Goal: Information Seeking & Learning: Learn about a topic

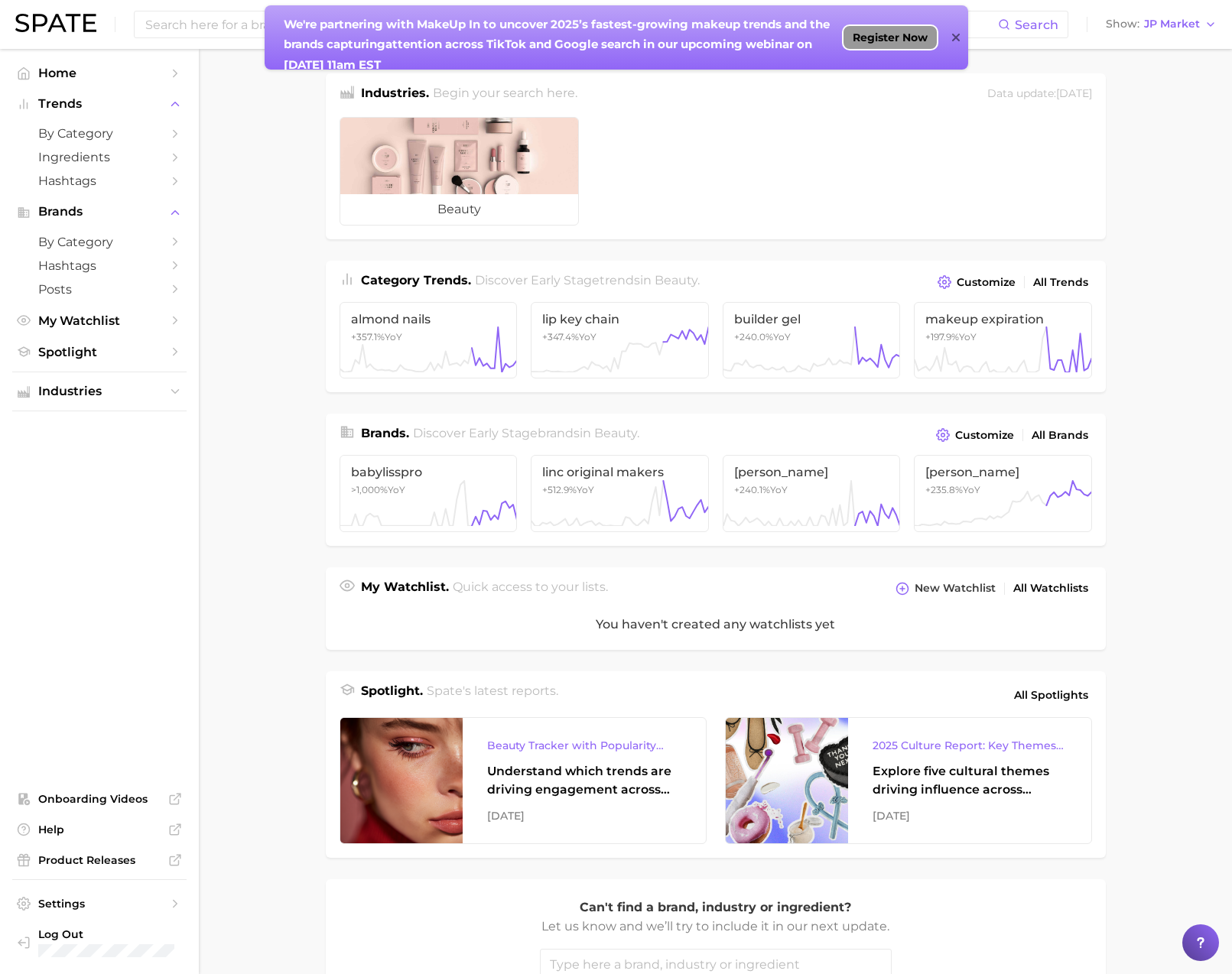
click at [899, 34] on span "Register Now" at bounding box center [890, 37] width 75 height 12
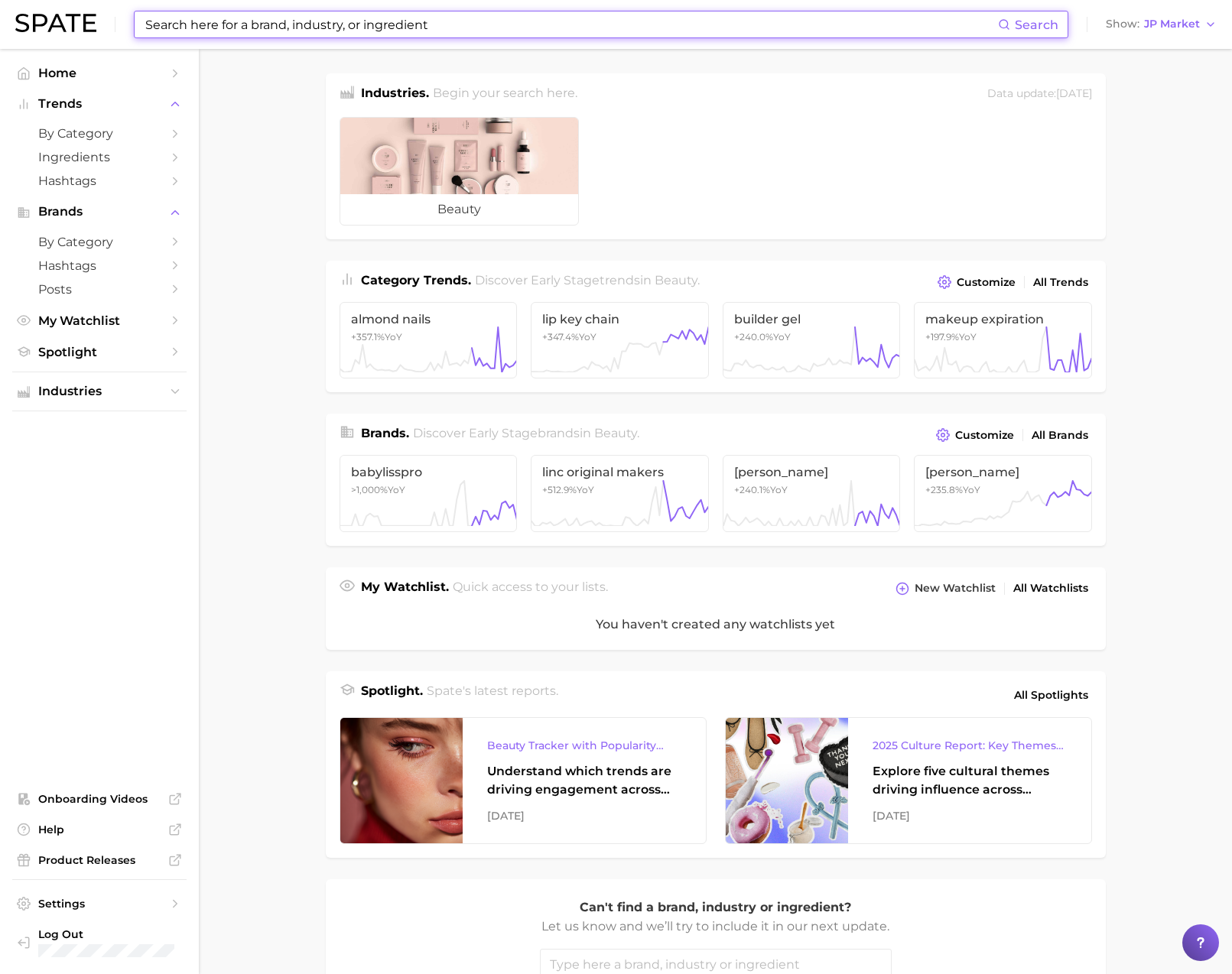
click at [335, 25] on input at bounding box center [571, 24] width 854 height 26
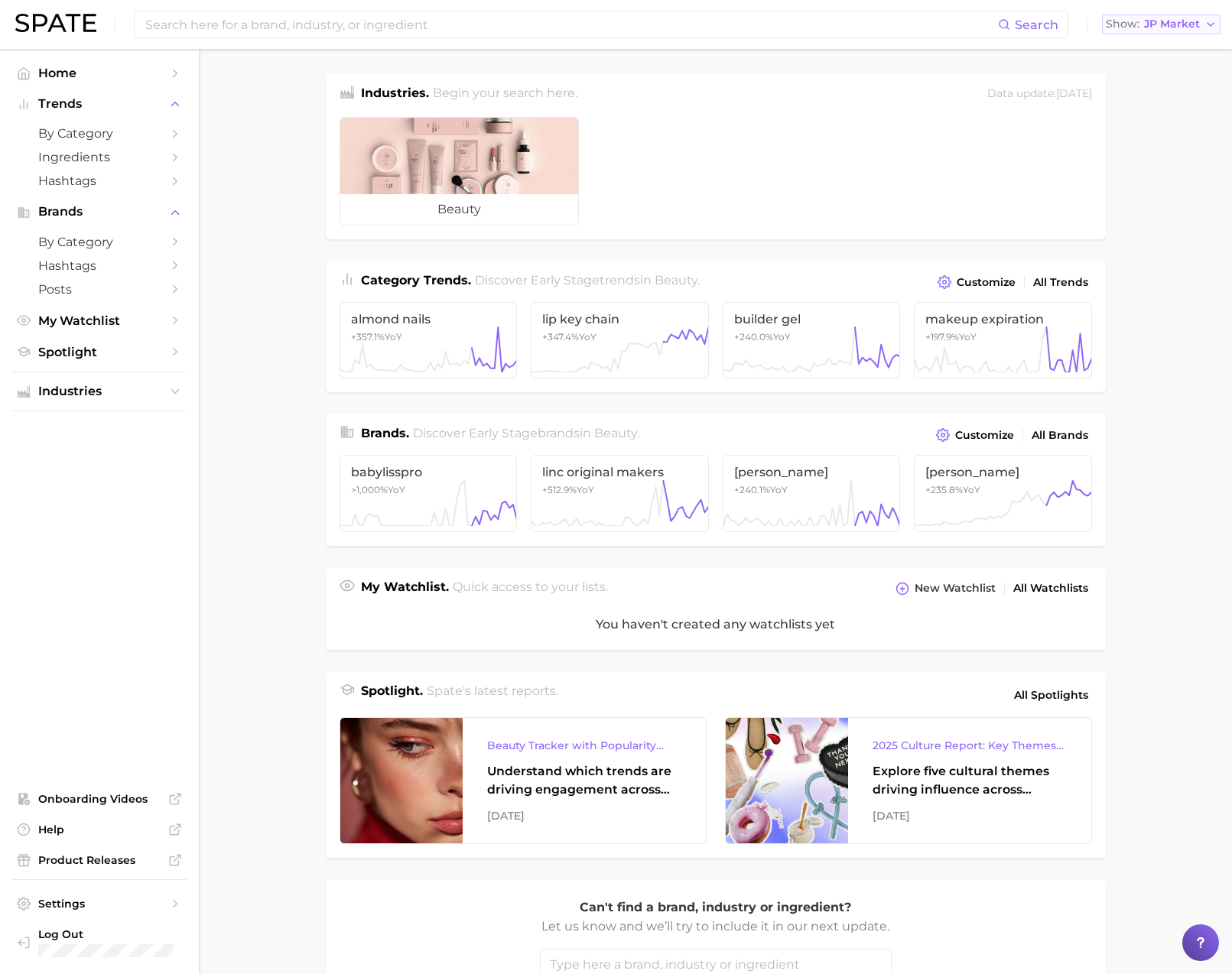
click at [1140, 22] on div "Show JP Market" at bounding box center [1152, 24] width 94 height 8
click at [1135, 44] on span "[GEOGRAPHIC_DATA]" at bounding box center [1169, 49] width 118 height 13
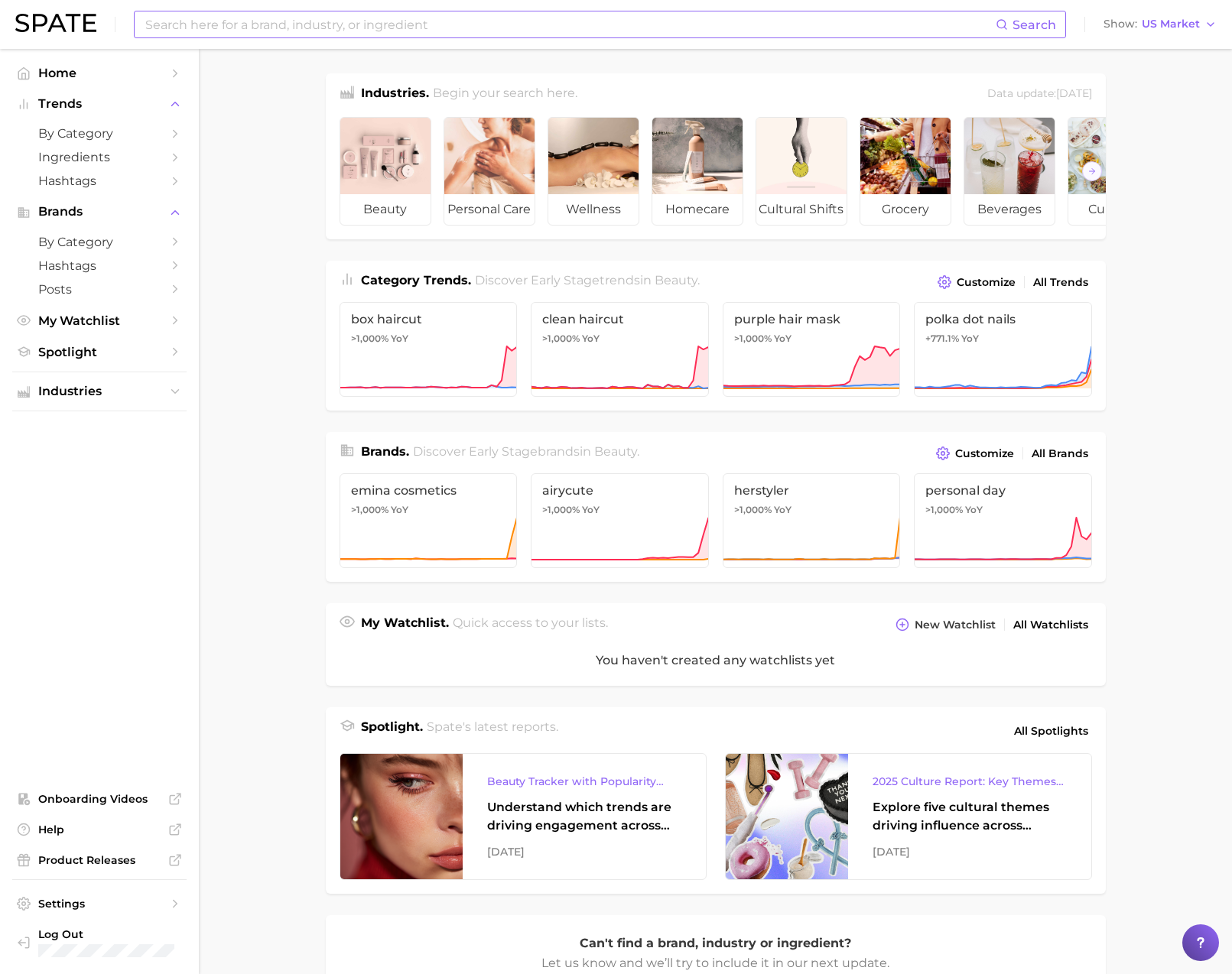
click at [777, 17] on input at bounding box center [570, 24] width 851 height 26
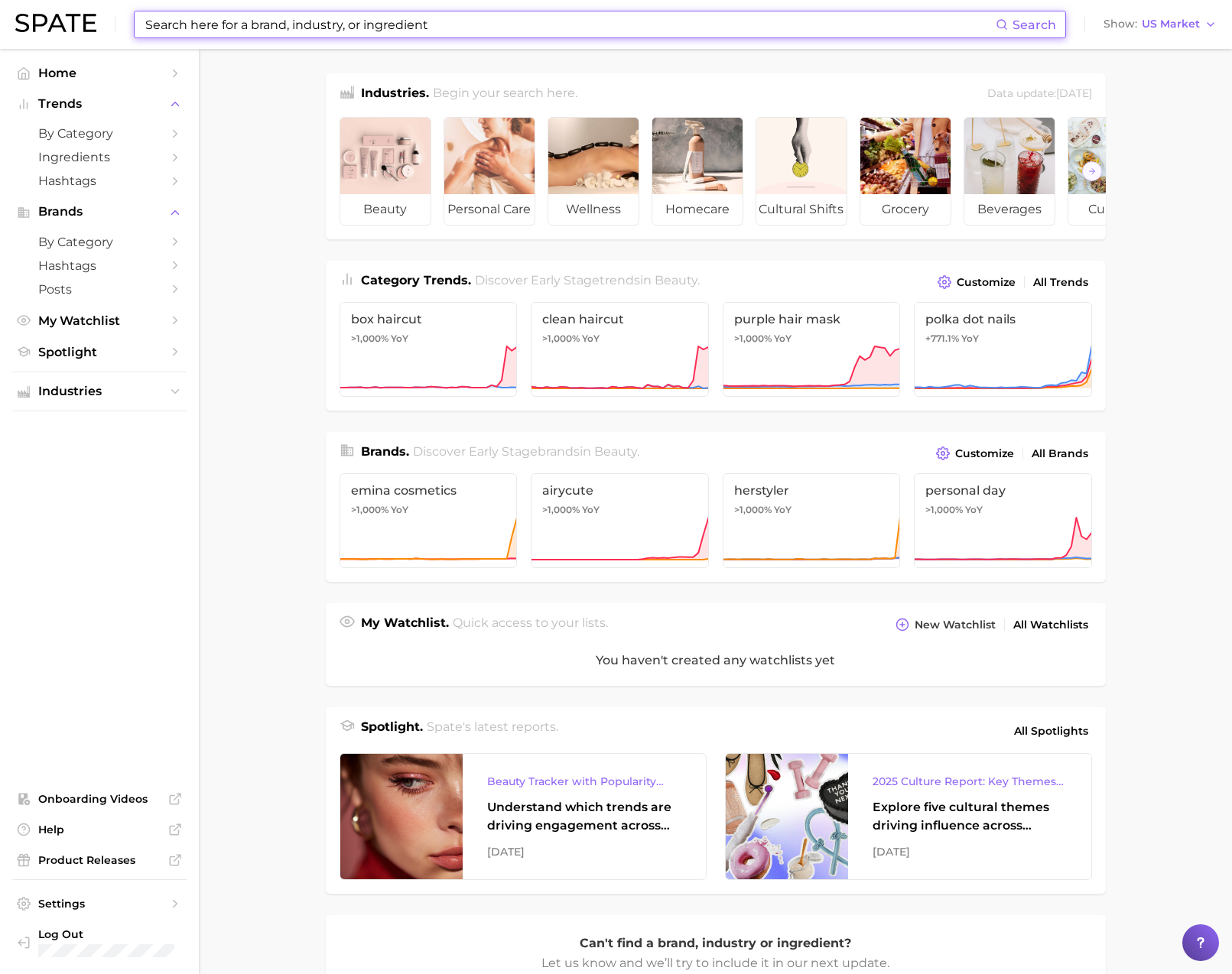
paste input "Taiwanese vegetarian cuisine"
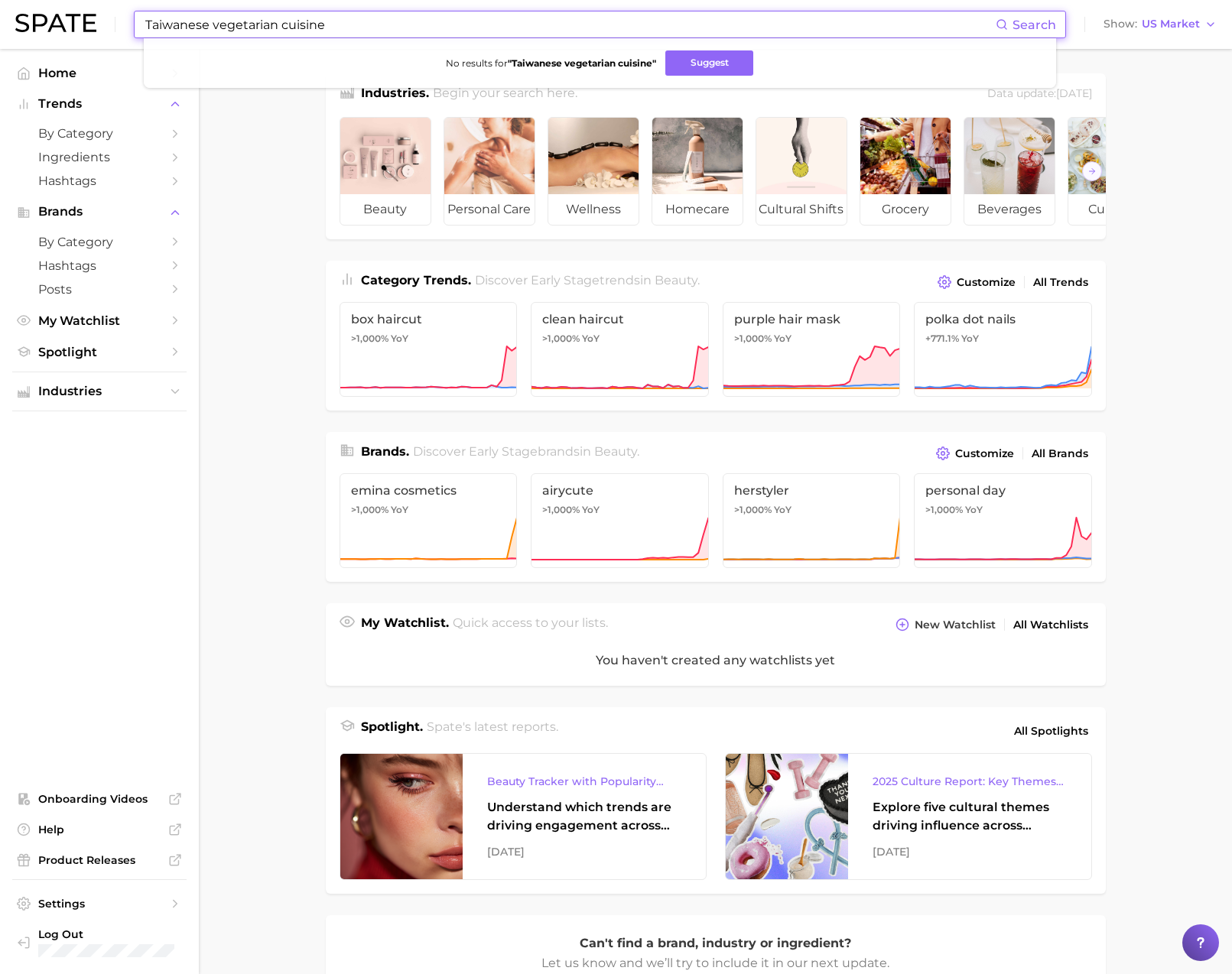
type input "Taiwanese vegetarian cuisine"
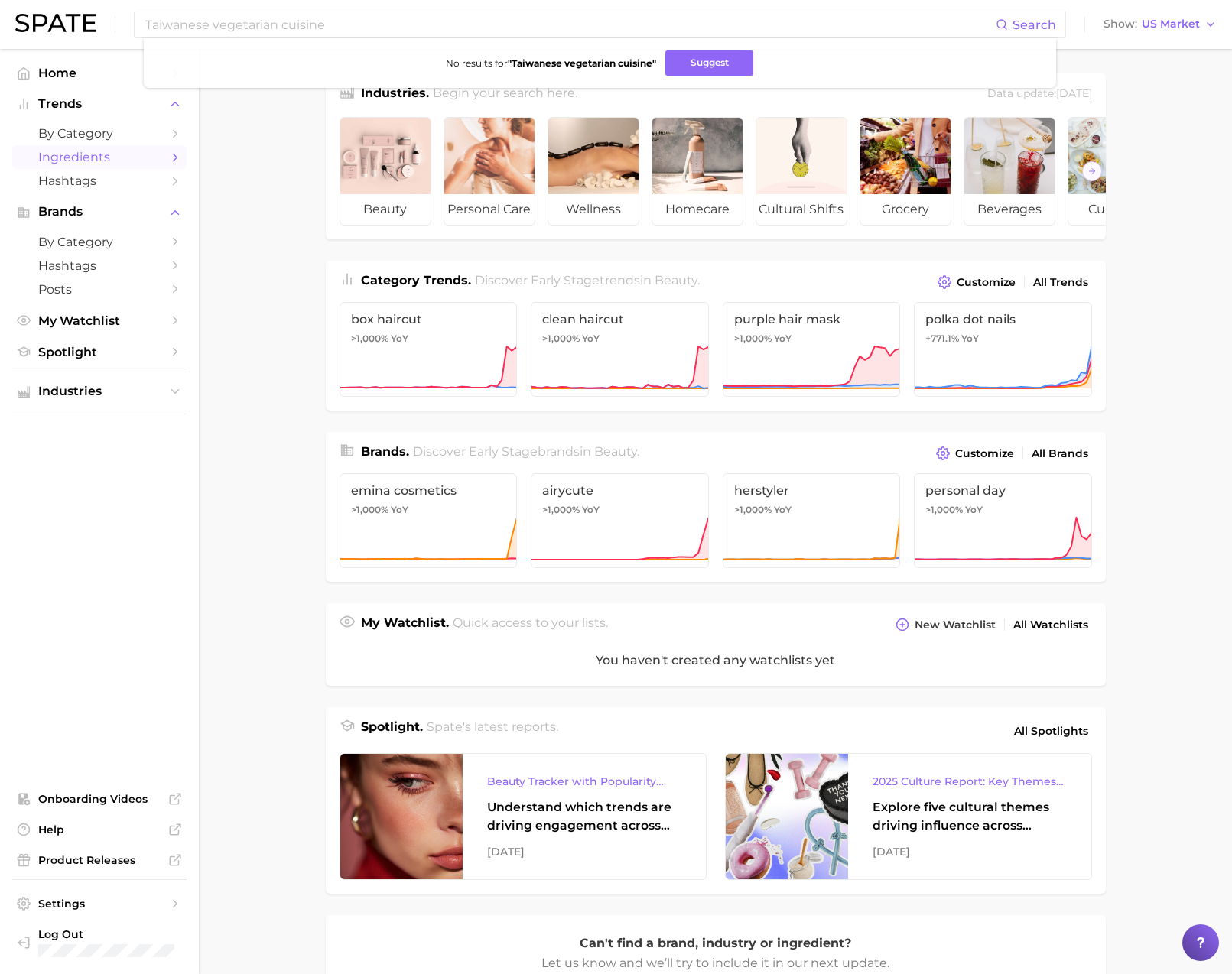
drag, startPoint x: 232, startPoint y: 156, endPoint x: 166, endPoint y: 147, distance: 66.6
click at [223, 151] on main "Industries. Begin your search here. Data update: [DATE] beauty personal care we…" at bounding box center [716, 634] width 1033 height 1171
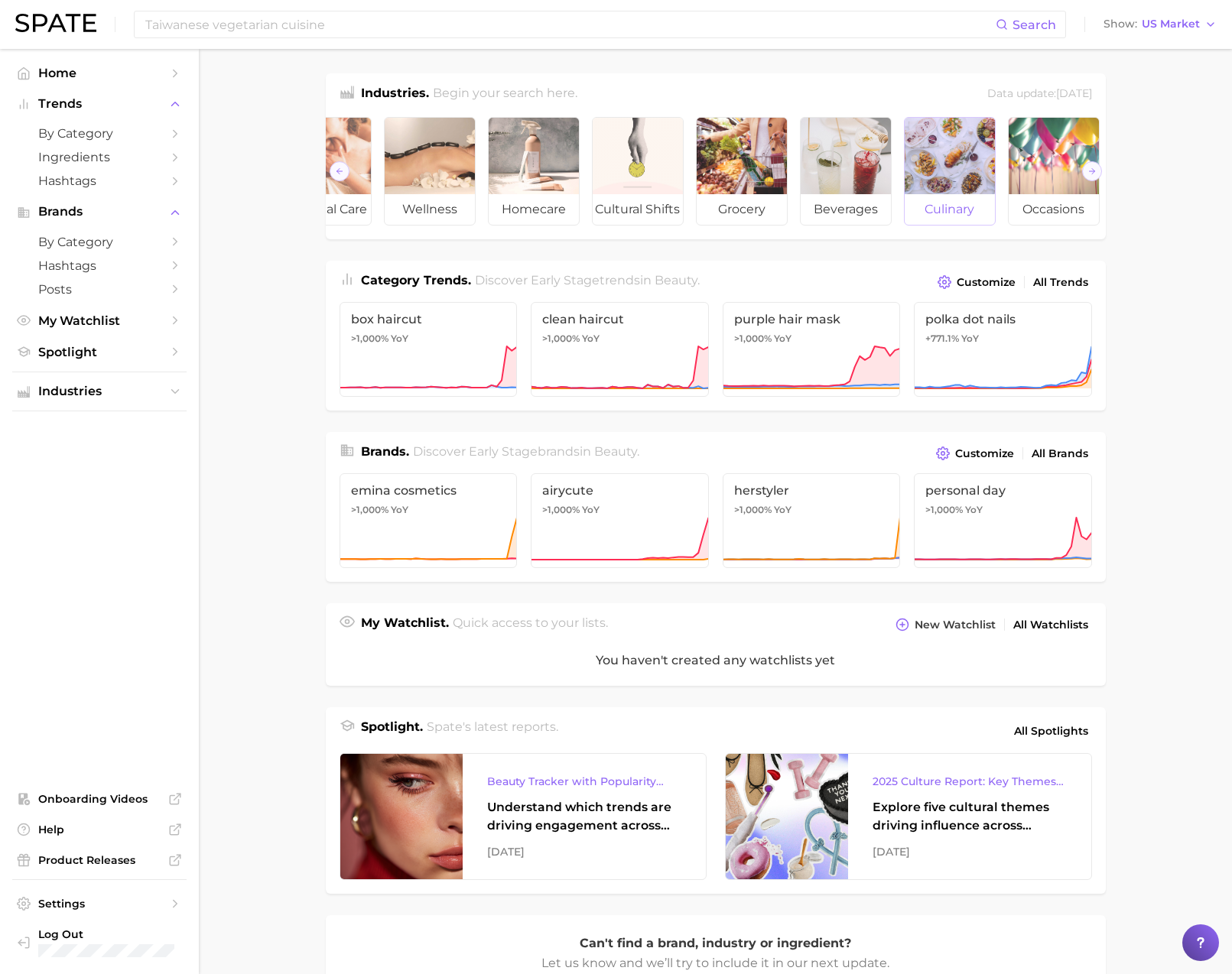
scroll to position [0, 172]
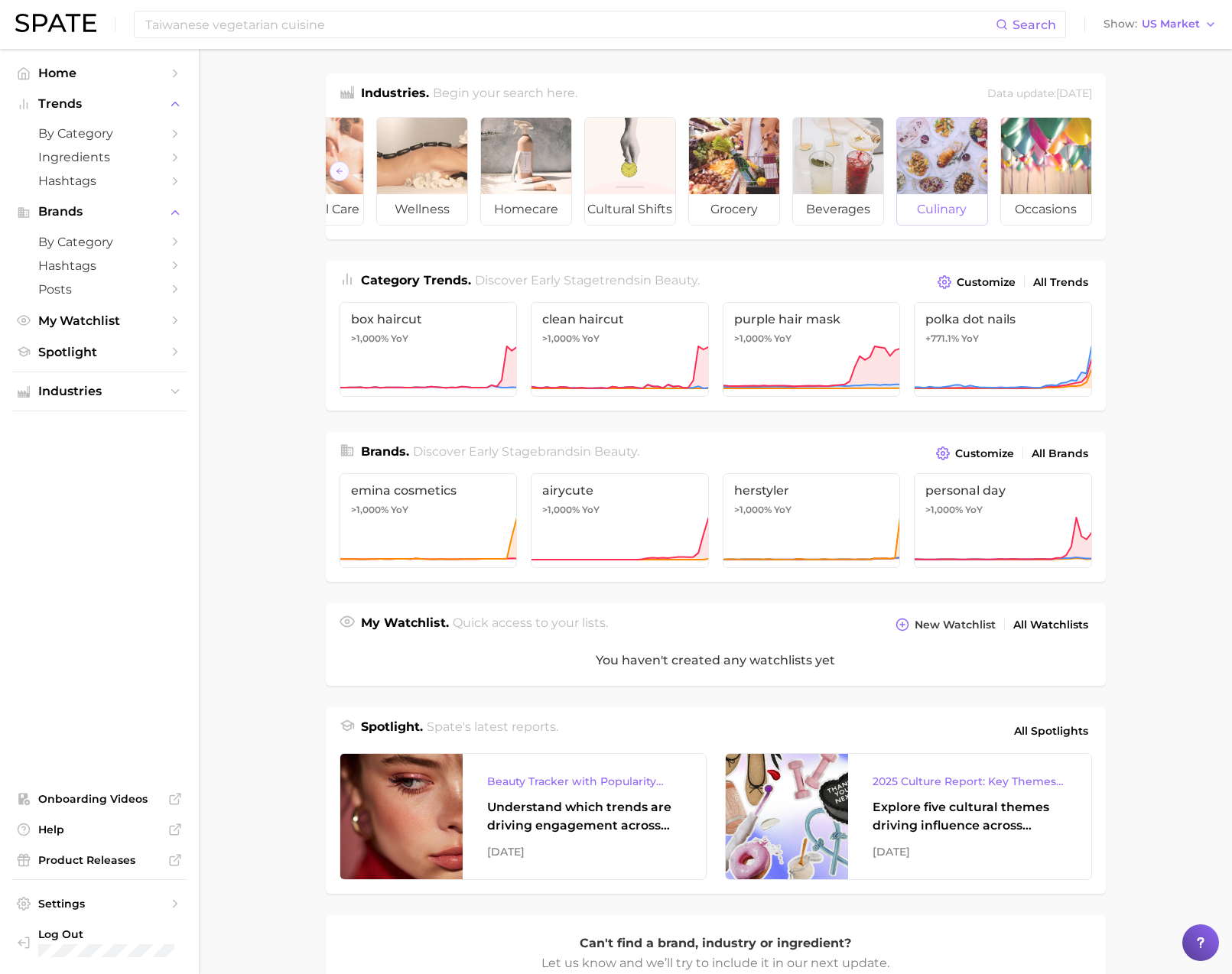
click at [943, 157] on div at bounding box center [942, 156] width 90 height 77
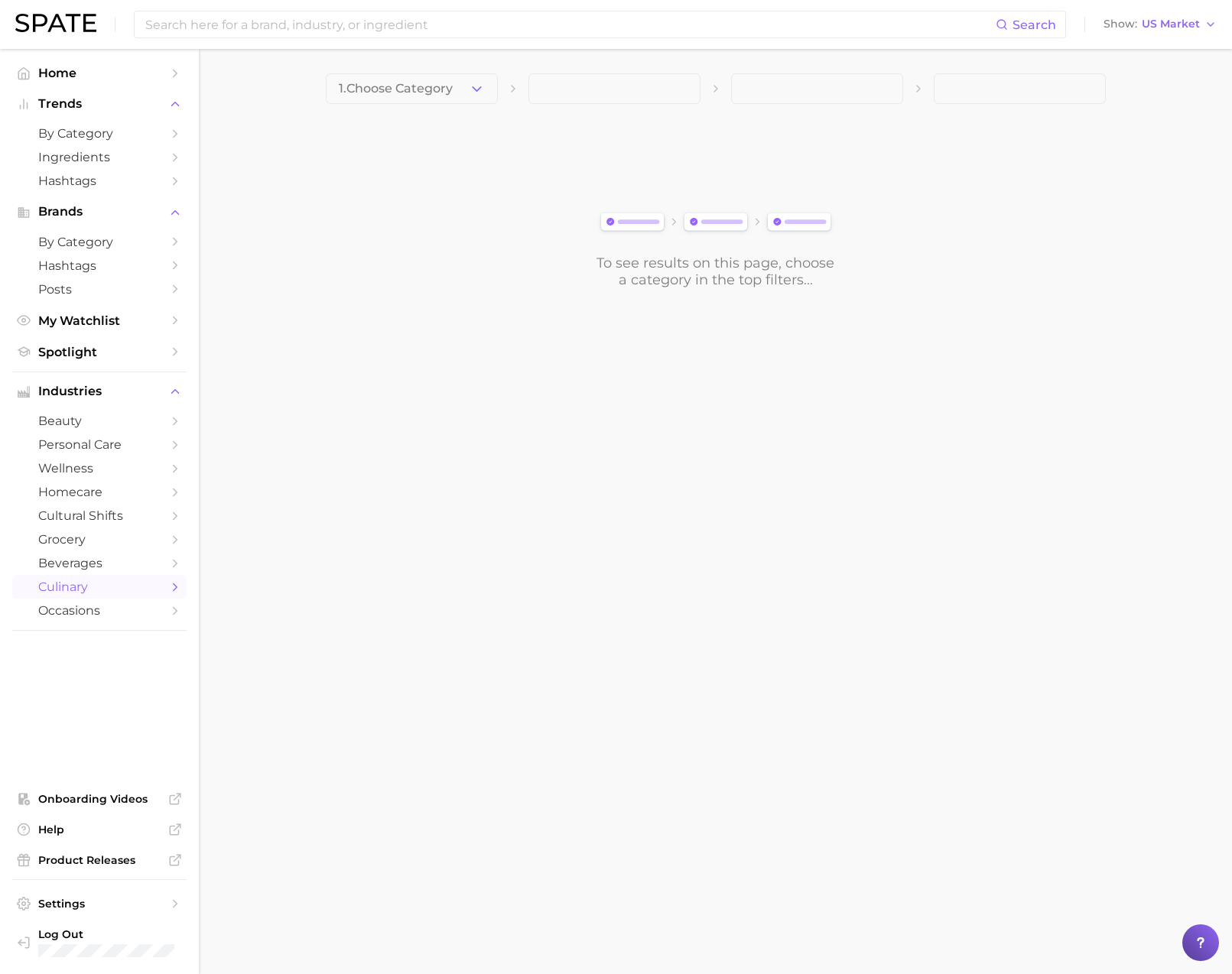
drag, startPoint x: 470, startPoint y: 78, endPoint x: 492, endPoint y: 98, distance: 29.7
click at [470, 78] on button "1. Choose Category" at bounding box center [411, 88] width 172 height 31
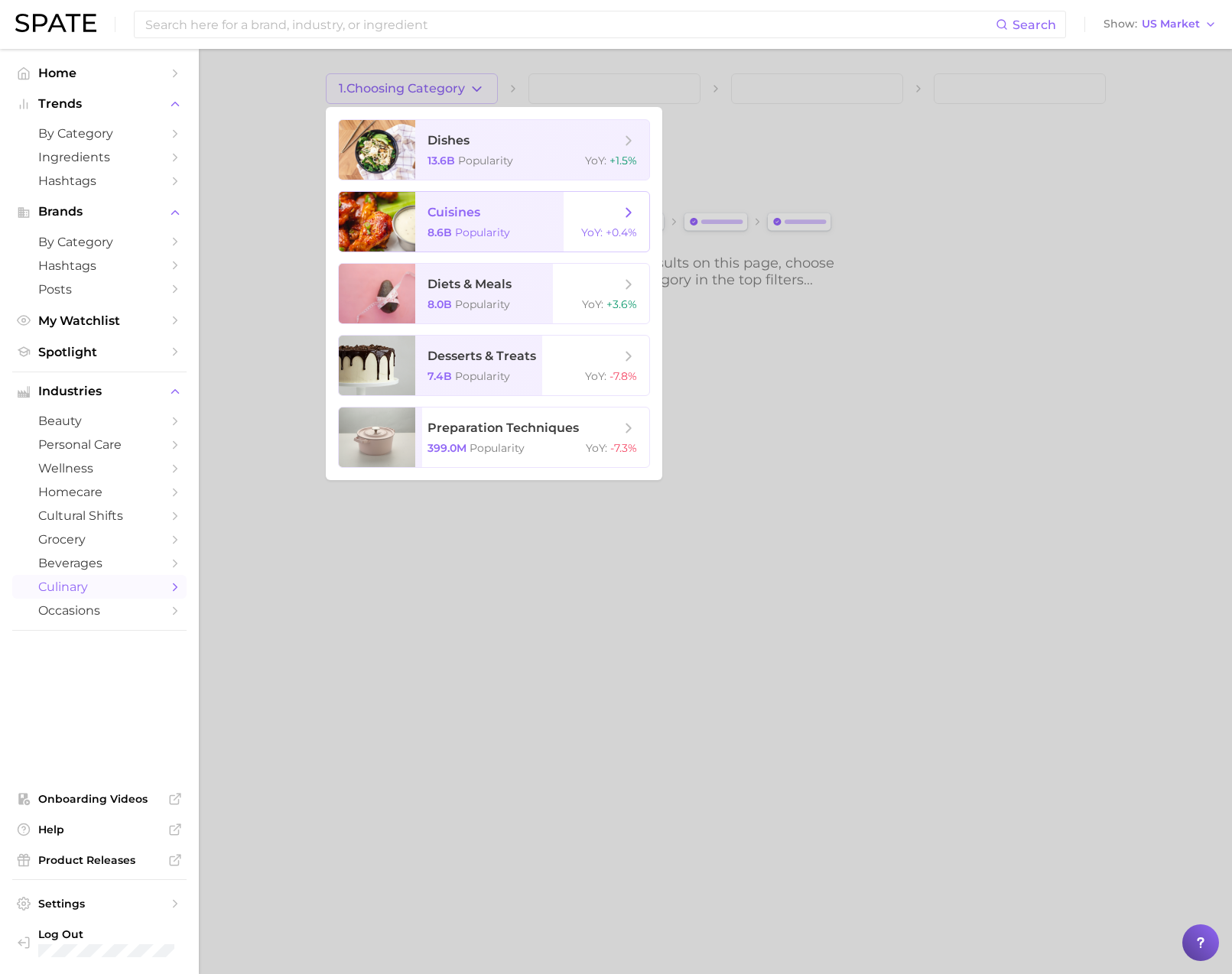
click at [509, 219] on span "cuisines" at bounding box center [523, 212] width 192 height 17
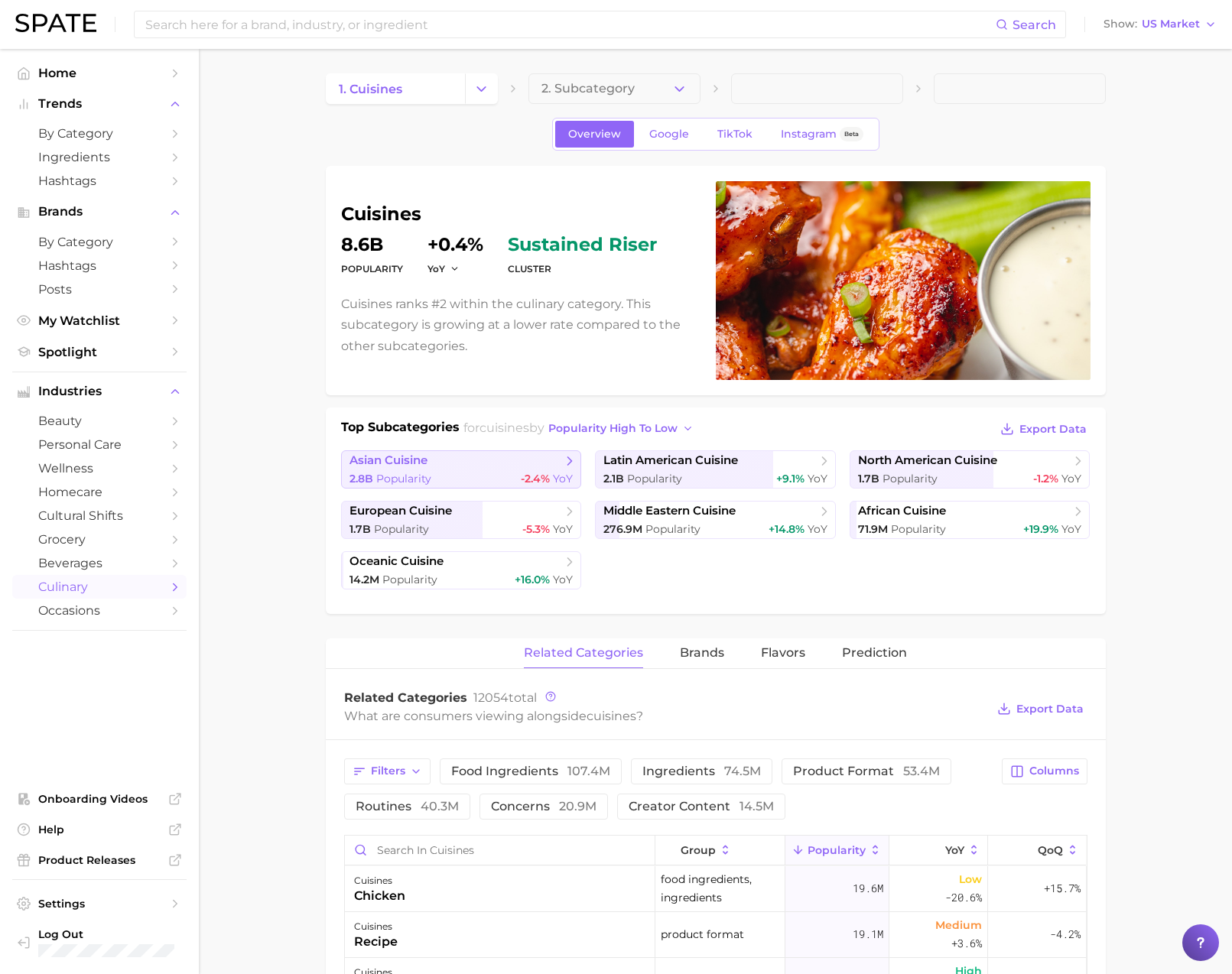
click at [526, 472] on span "-2.4%" at bounding box center [535, 478] width 29 height 14
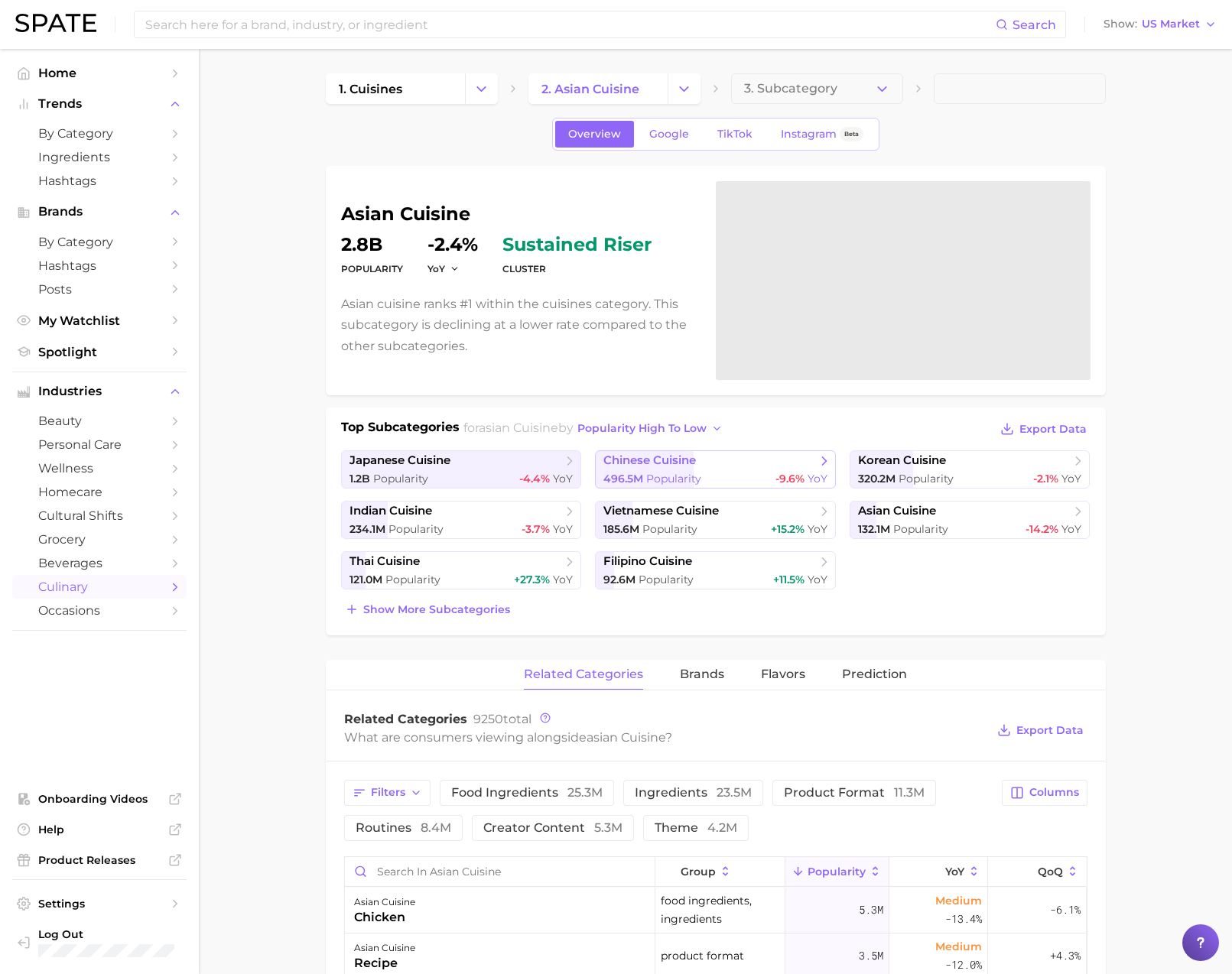
click at [638, 472] on span "496.5m" at bounding box center [623, 478] width 40 height 14
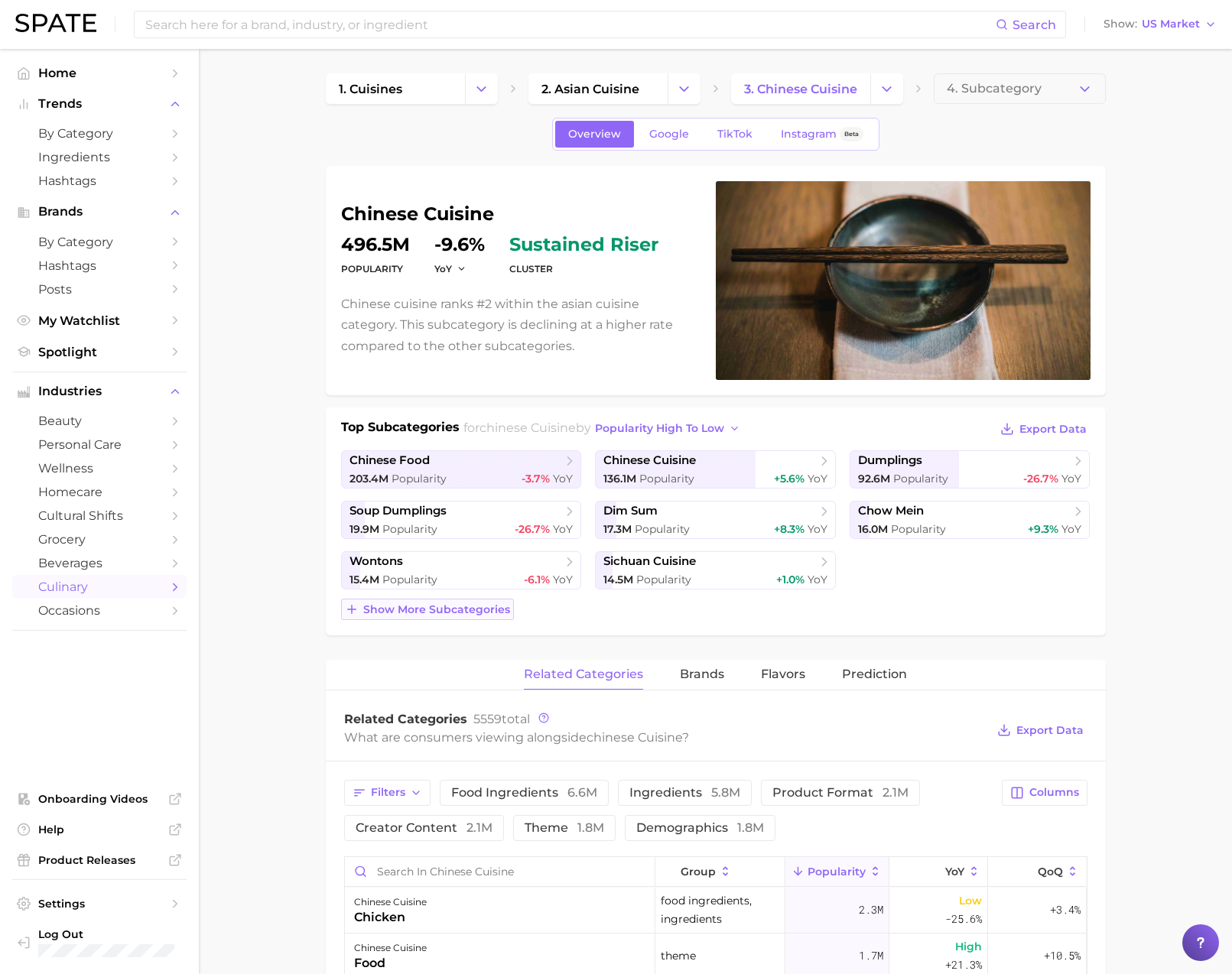
click at [497, 606] on span "Show more subcategories" at bounding box center [436, 610] width 147 height 13
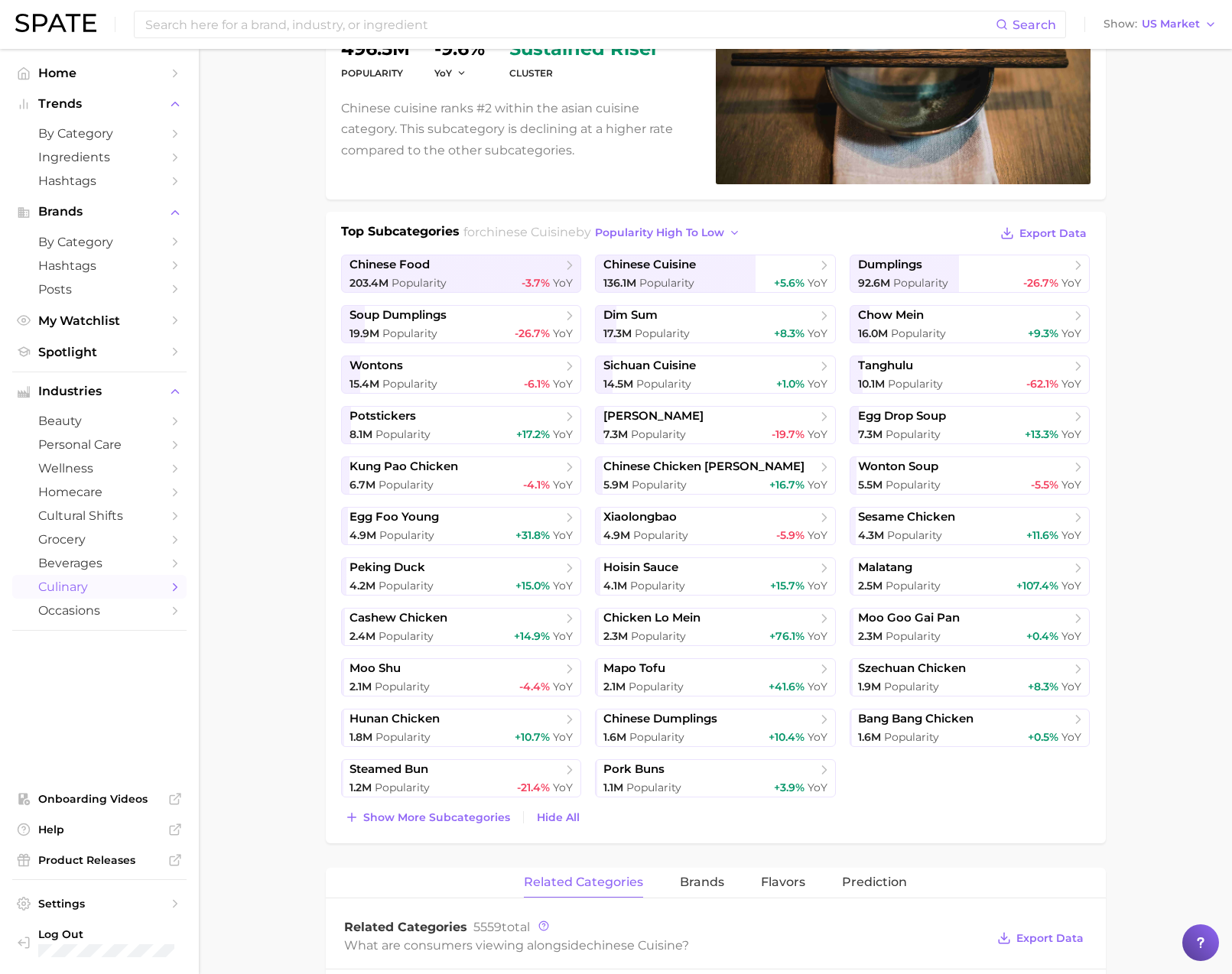
scroll to position [200, 0]
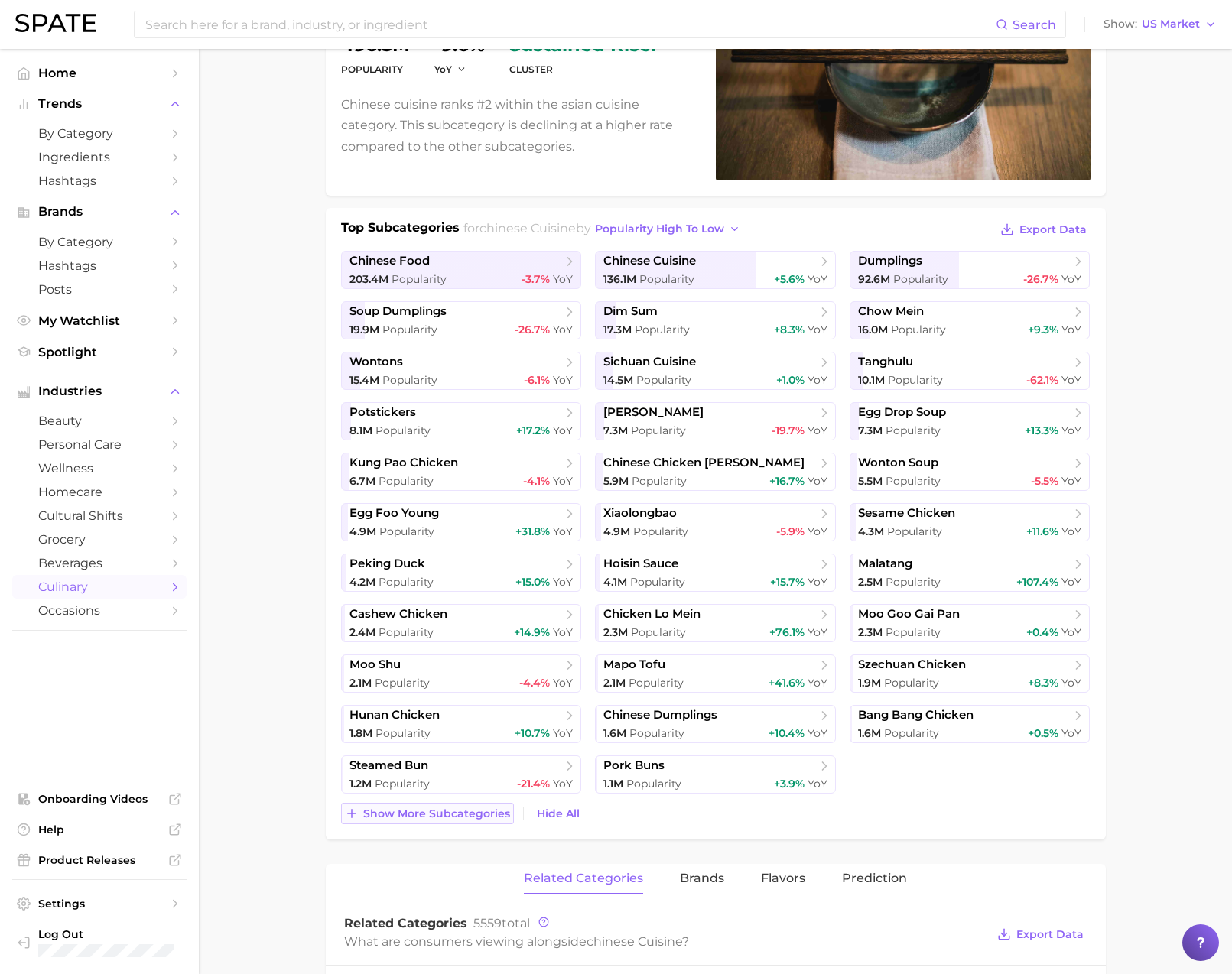
click at [486, 813] on span "Show more subcategories" at bounding box center [436, 814] width 147 height 13
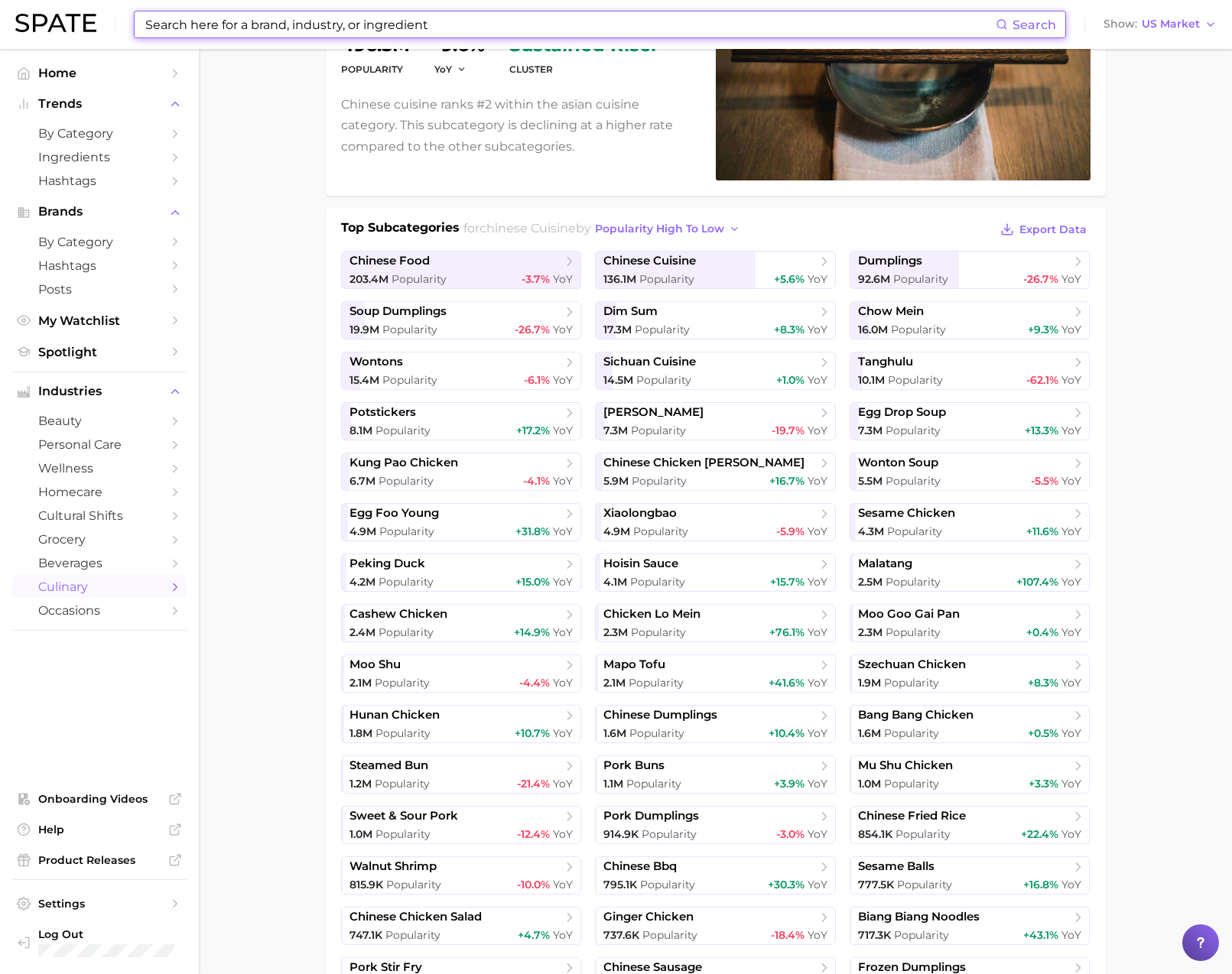
click at [389, 23] on input at bounding box center [570, 24] width 851 height 26
paste input "Taiwanese vegetarian cuisine"
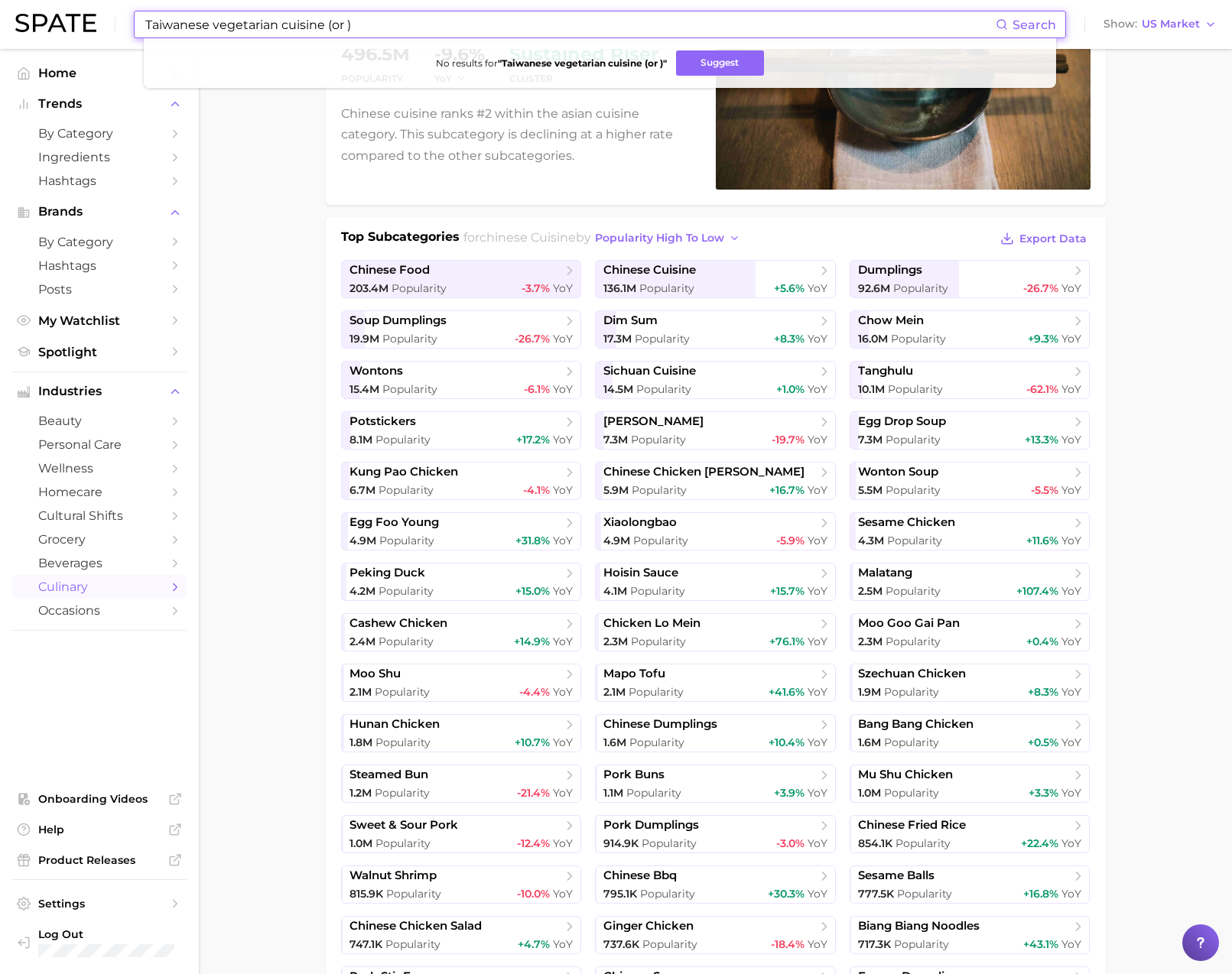
paste input "Taiwanese vegetarian cuisine"
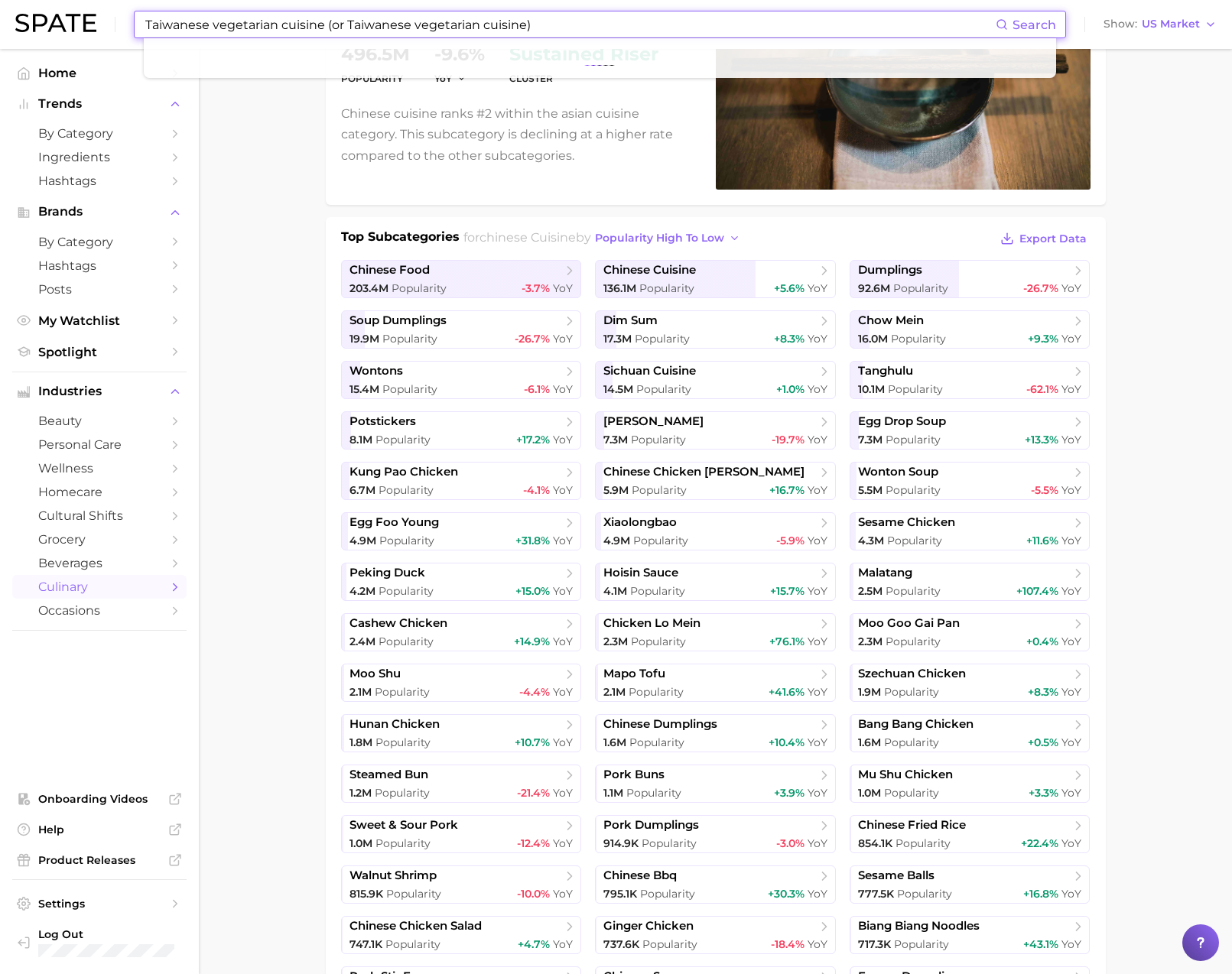
scroll to position [182, 0]
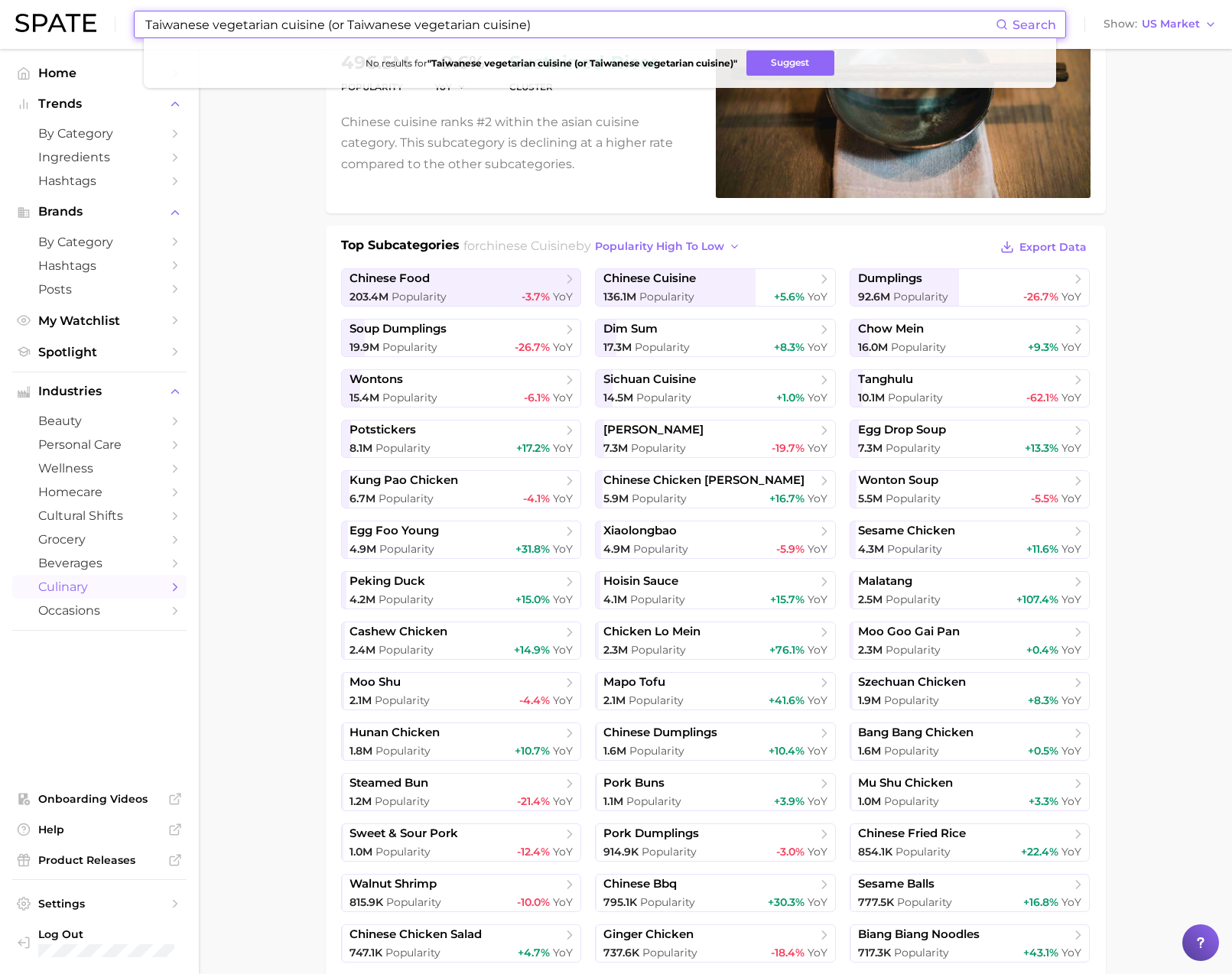
drag, startPoint x: 415, startPoint y: 26, endPoint x: 529, endPoint y: 22, distance: 114.1
click at [529, 22] on input "Taiwanese vegetarian cuisine (or Taiwanese vegetarian cuisine)" at bounding box center [570, 24] width 851 height 26
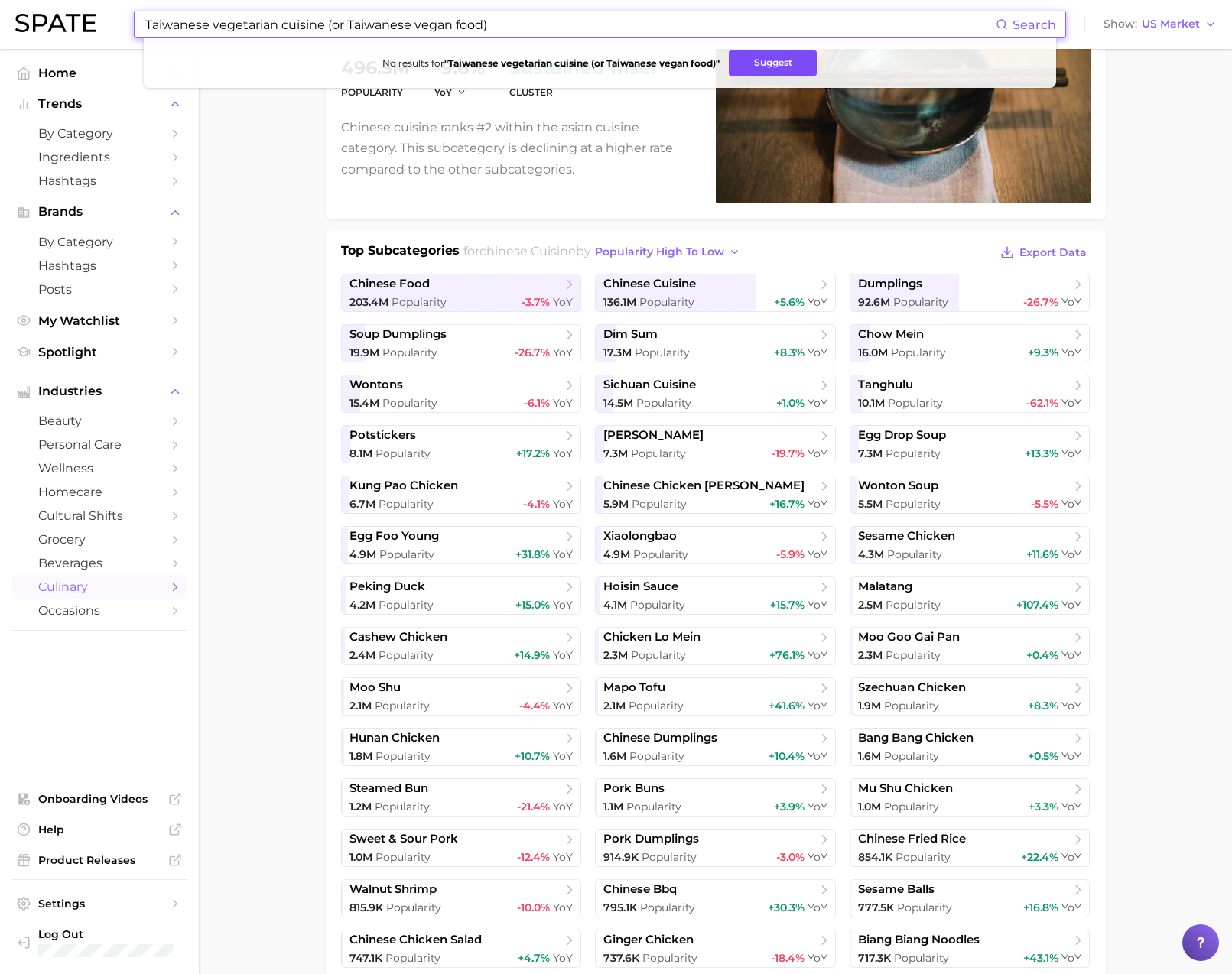
scroll to position [178, 0]
type input "Taiwanese vegetarian cuisine (or Taiwanese vegan food)"
click at [791, 60] on button "Suggest" at bounding box center [773, 63] width 88 height 25
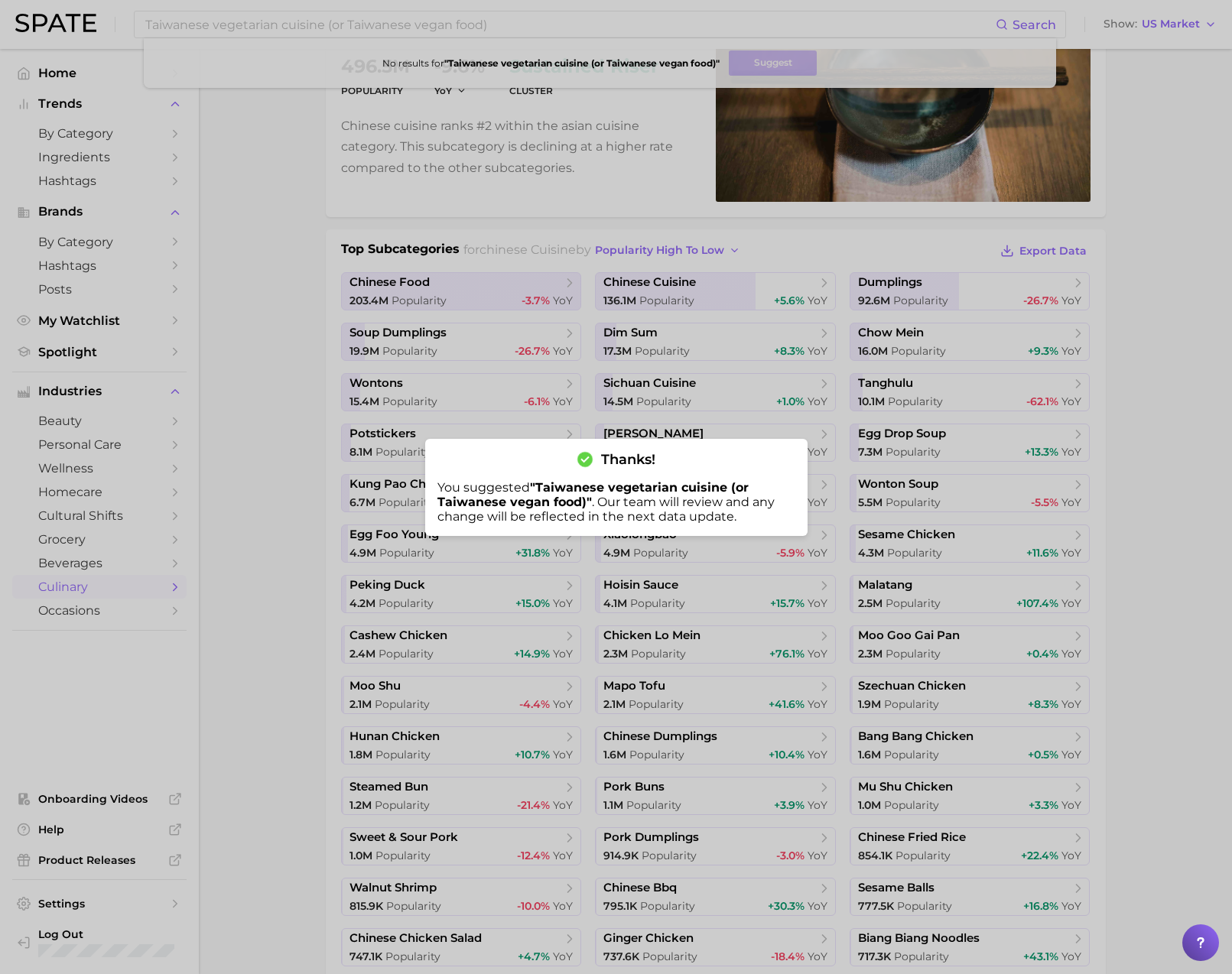
click at [288, 170] on div at bounding box center [616, 487] width 1232 height 974
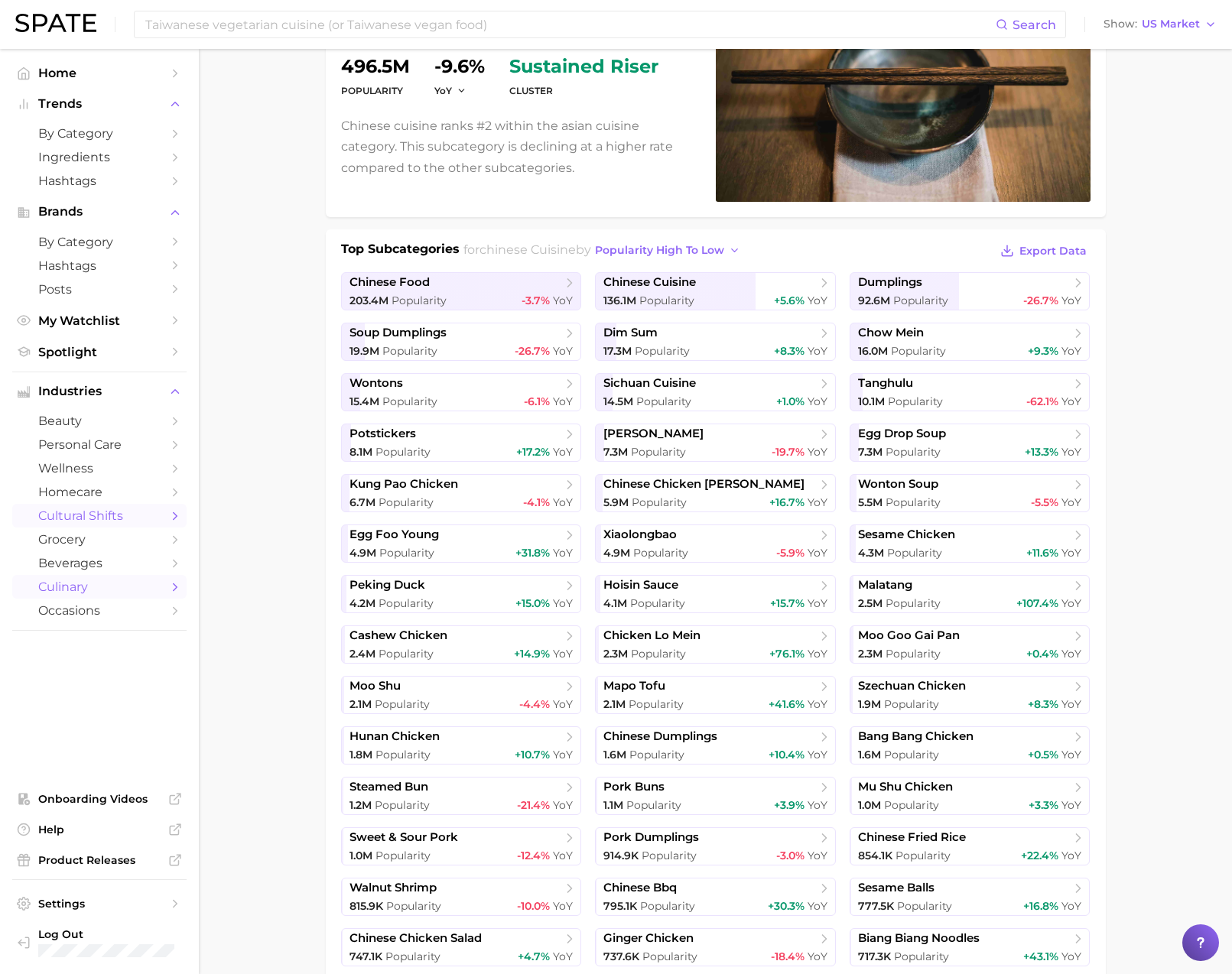
click at [108, 523] on span "cultural shifts" at bounding box center [99, 515] width 122 height 14
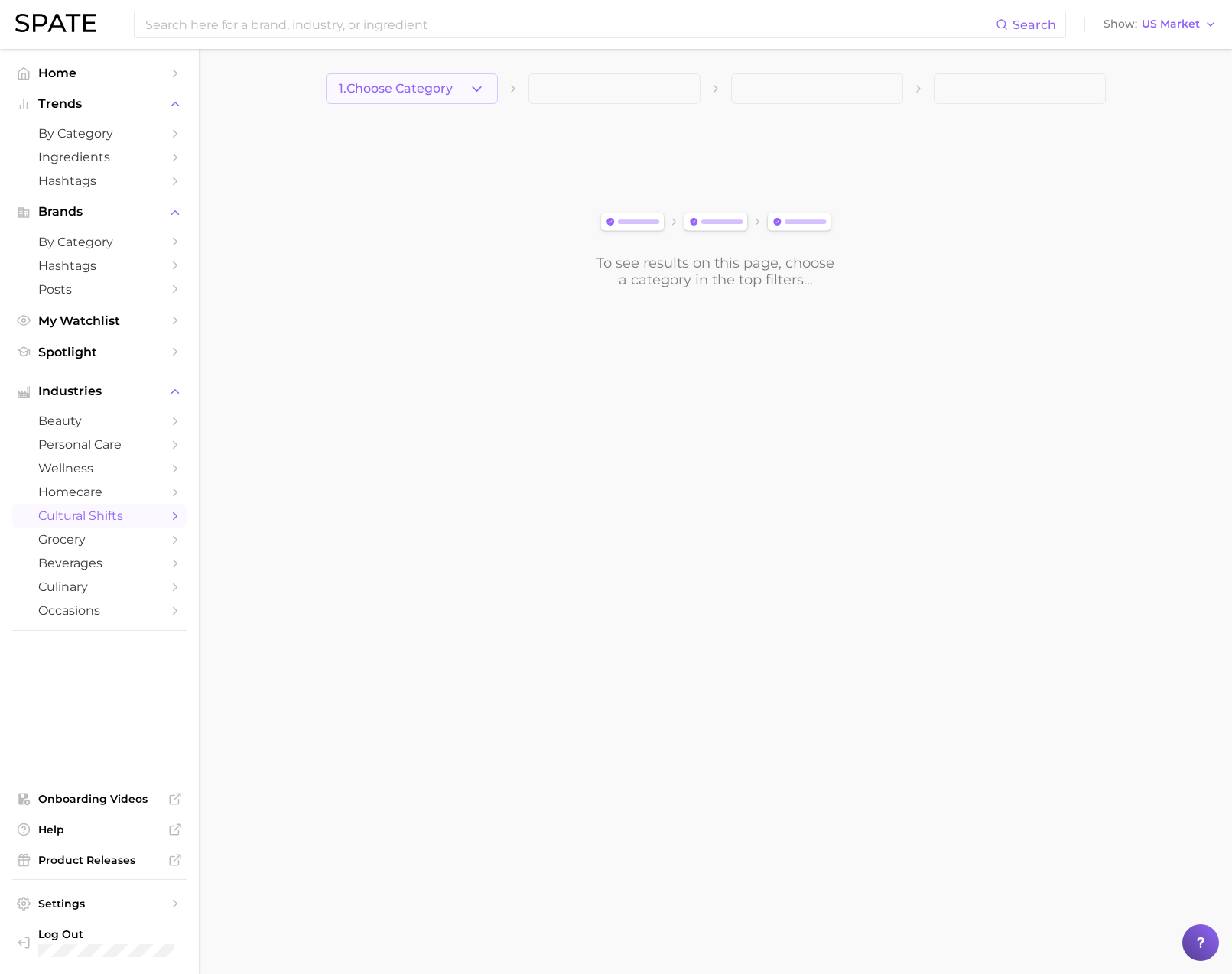
click at [471, 95] on icon "button" at bounding box center [476, 88] width 16 height 16
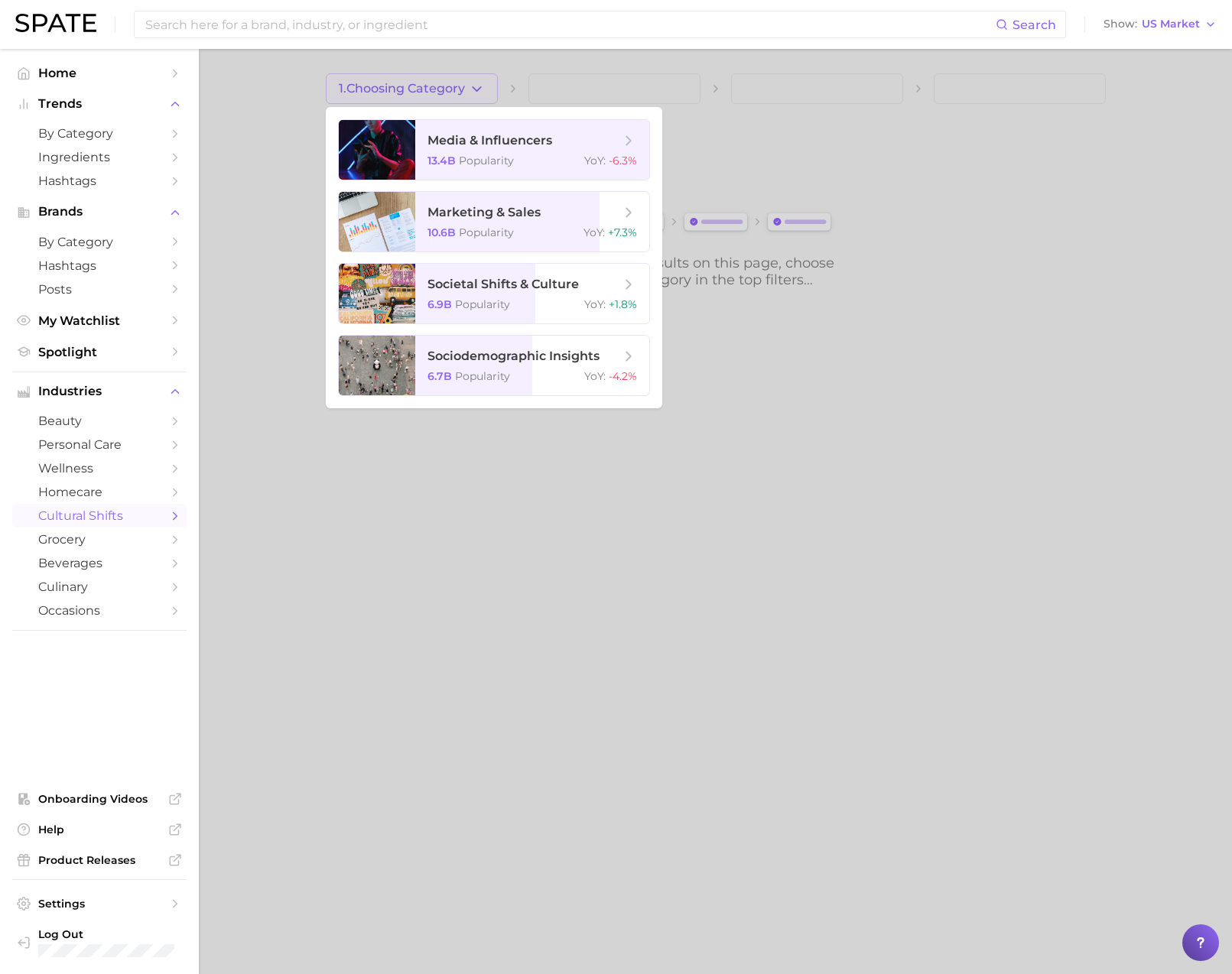
click at [246, 202] on div at bounding box center [616, 487] width 1232 height 974
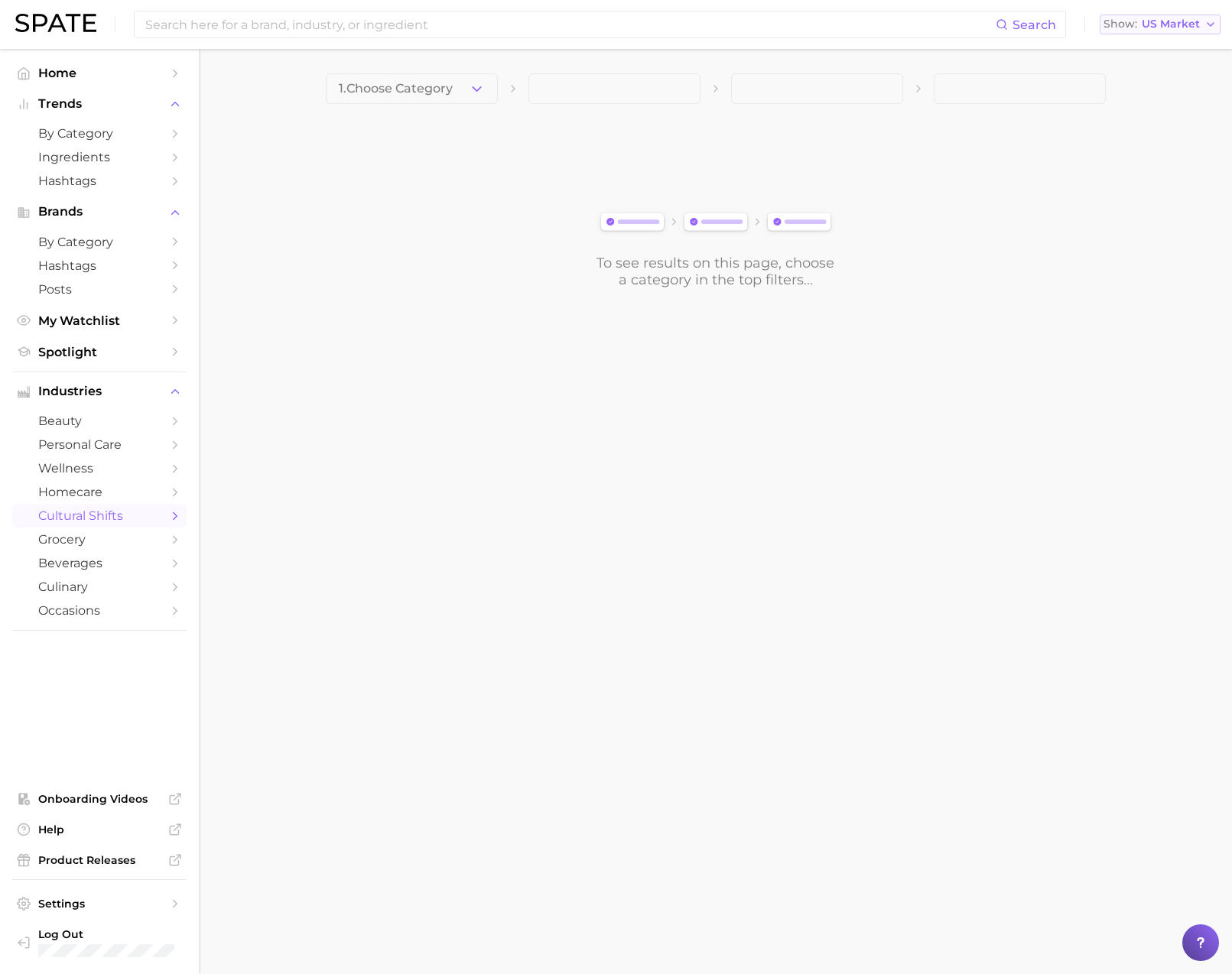
click at [1156, 20] on span "US Market" at bounding box center [1170, 24] width 58 height 8
click at [1127, 158] on span "[GEOGRAPHIC_DATA]" at bounding box center [1166, 160] width 118 height 13
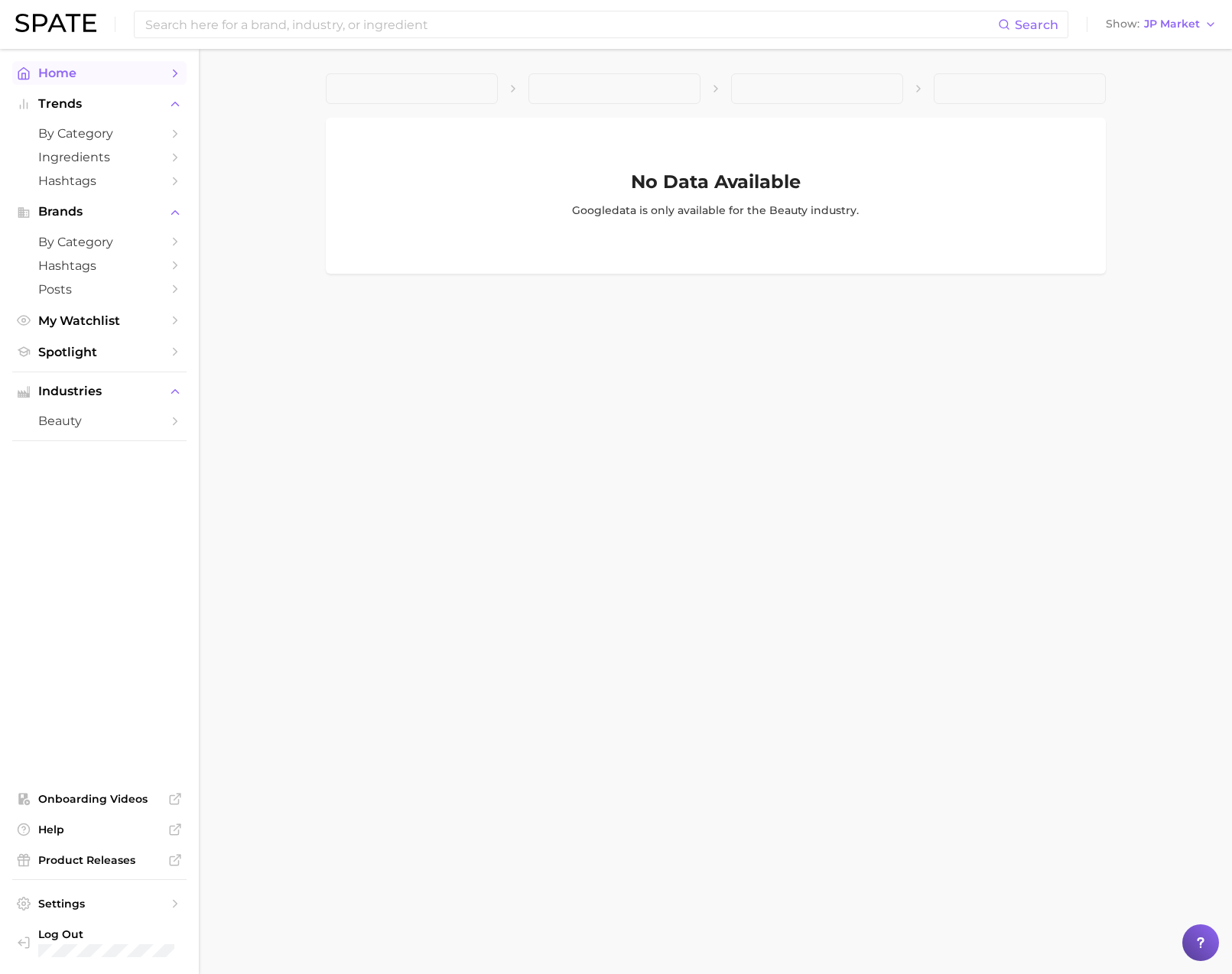
click at [145, 70] on span "Home" at bounding box center [99, 72] width 122 height 14
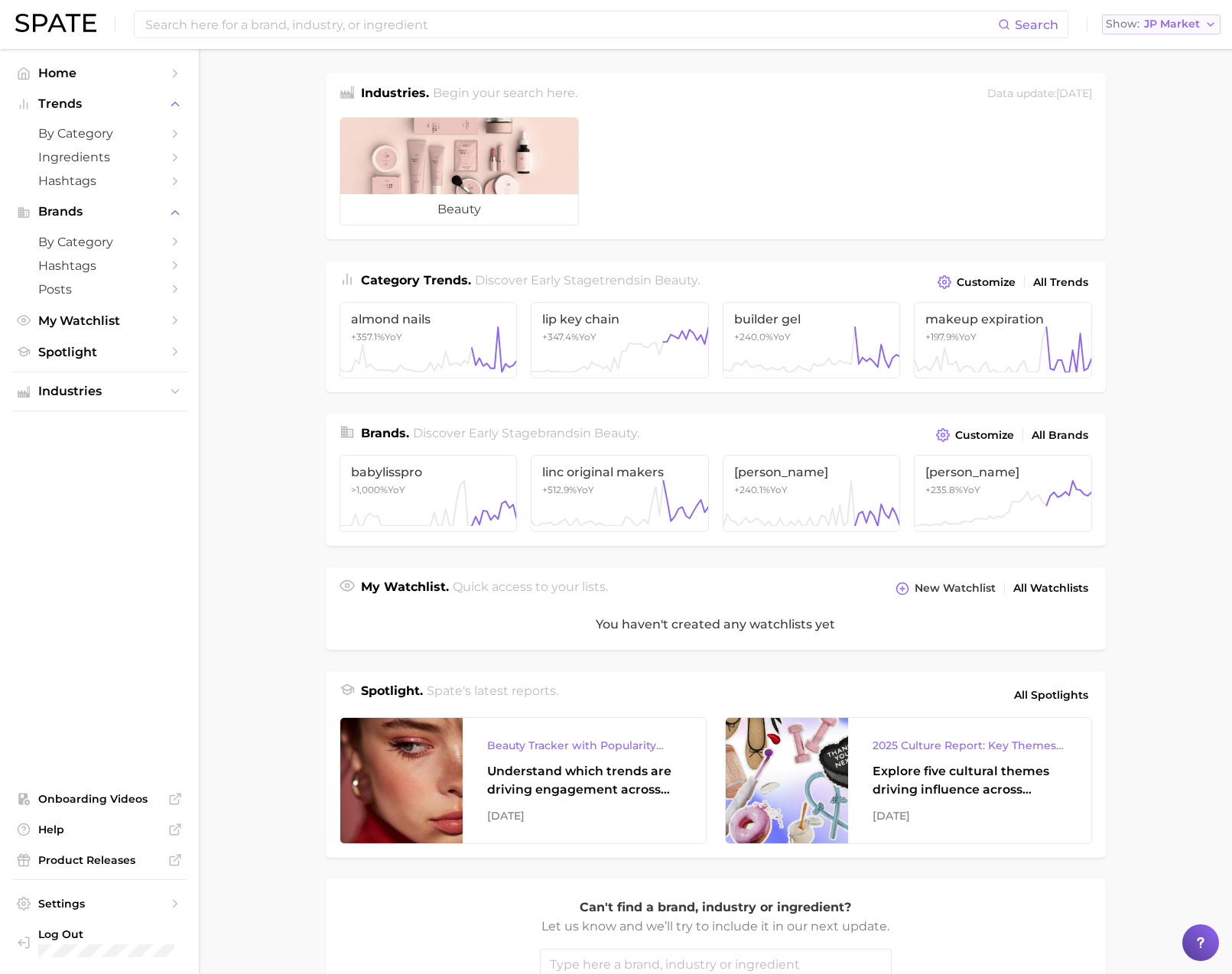
click at [1182, 25] on span "JP Market" at bounding box center [1171, 24] width 56 height 8
click at [1155, 135] on span "[GEOGRAPHIC_DATA]" at bounding box center [1169, 132] width 118 height 13
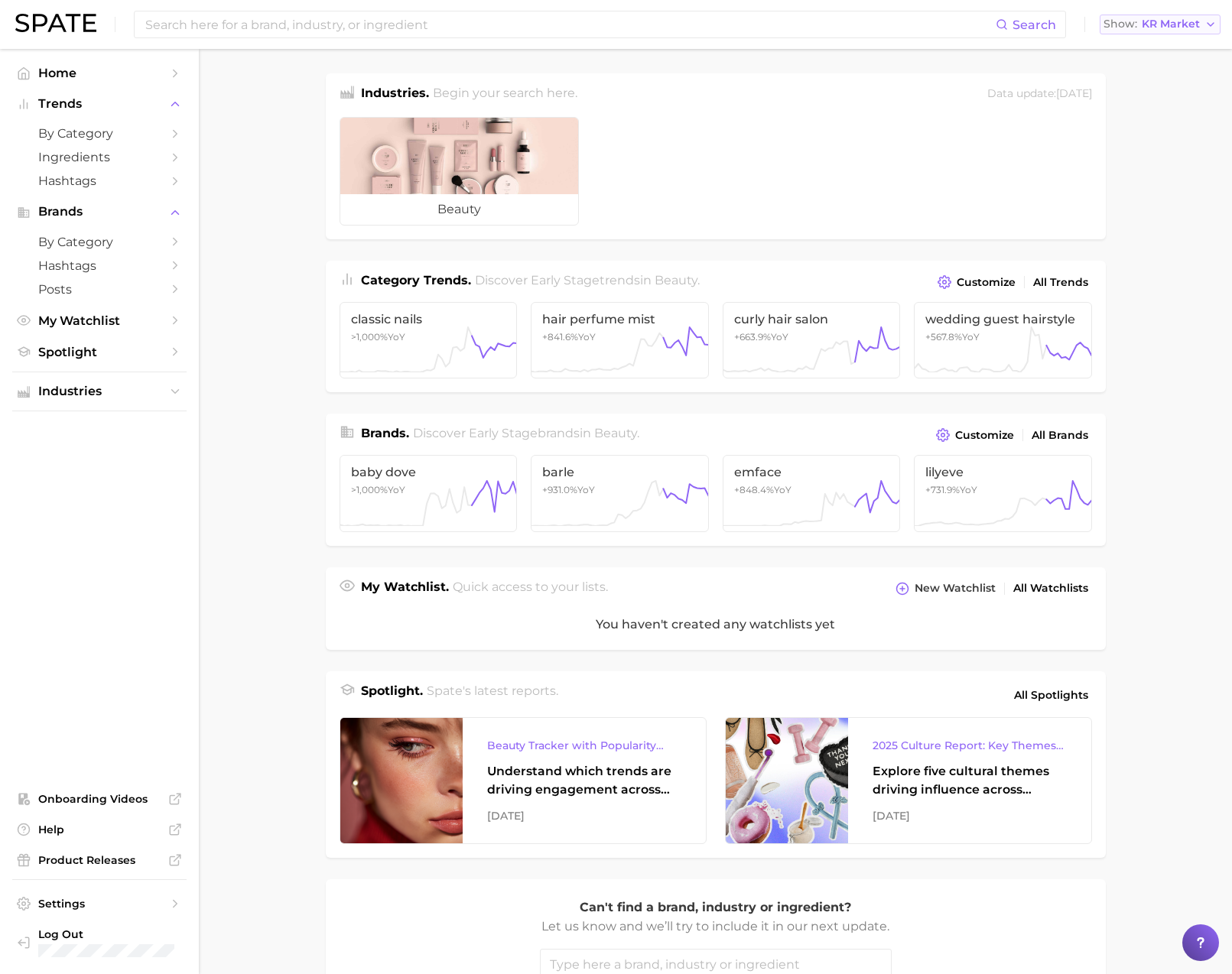
click at [1185, 28] on span "KR Market" at bounding box center [1170, 24] width 58 height 8
click at [1149, 152] on button "[GEOGRAPHIC_DATA]" at bounding box center [1166, 159] width 134 height 27
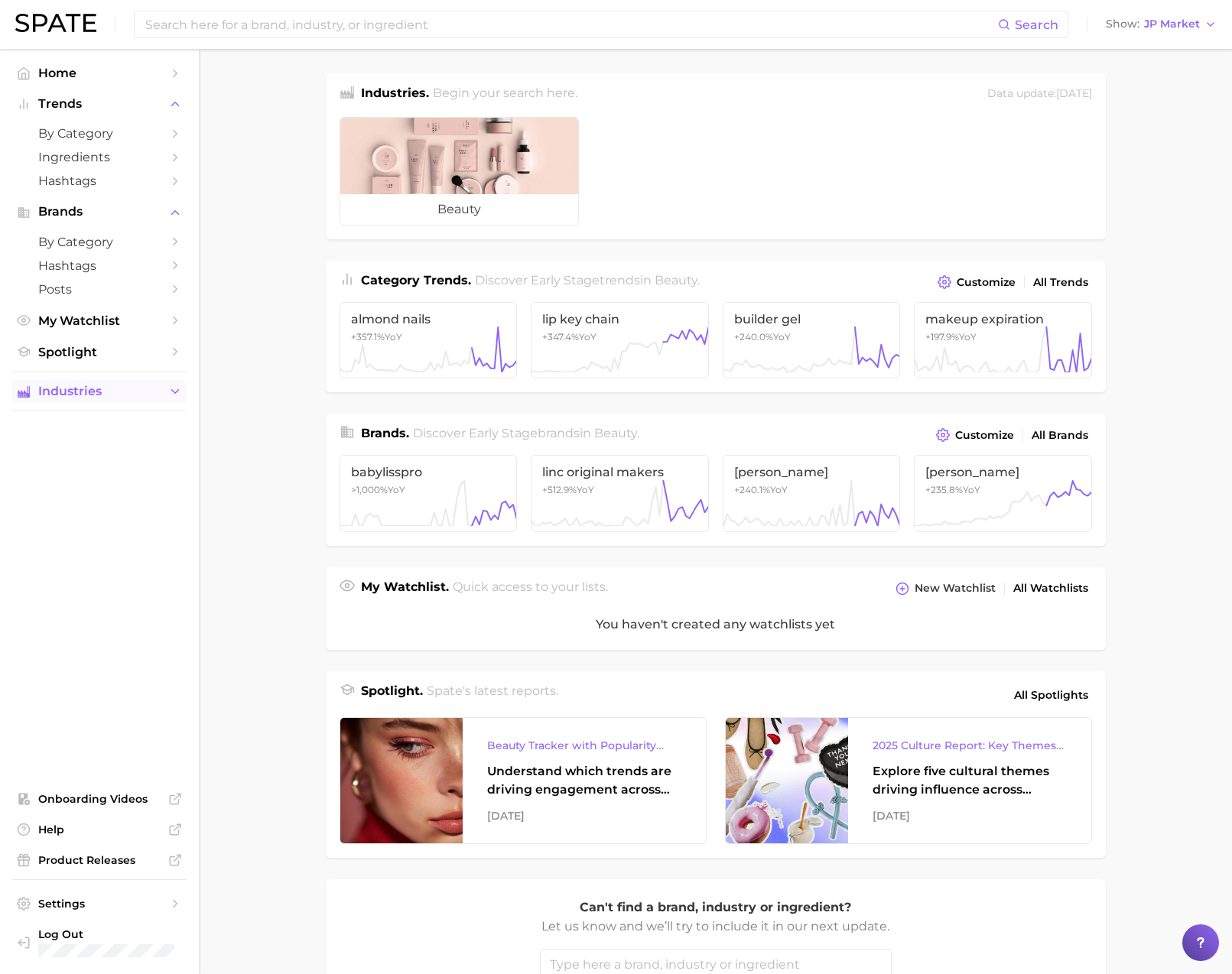
click at [173, 398] on icon "Sidebar" at bounding box center [175, 392] width 14 height 14
click at [1179, 22] on span "JP Market" at bounding box center [1171, 24] width 56 height 8
click at [1142, 141] on button "[GEOGRAPHIC_DATA]" at bounding box center [1169, 132] width 134 height 27
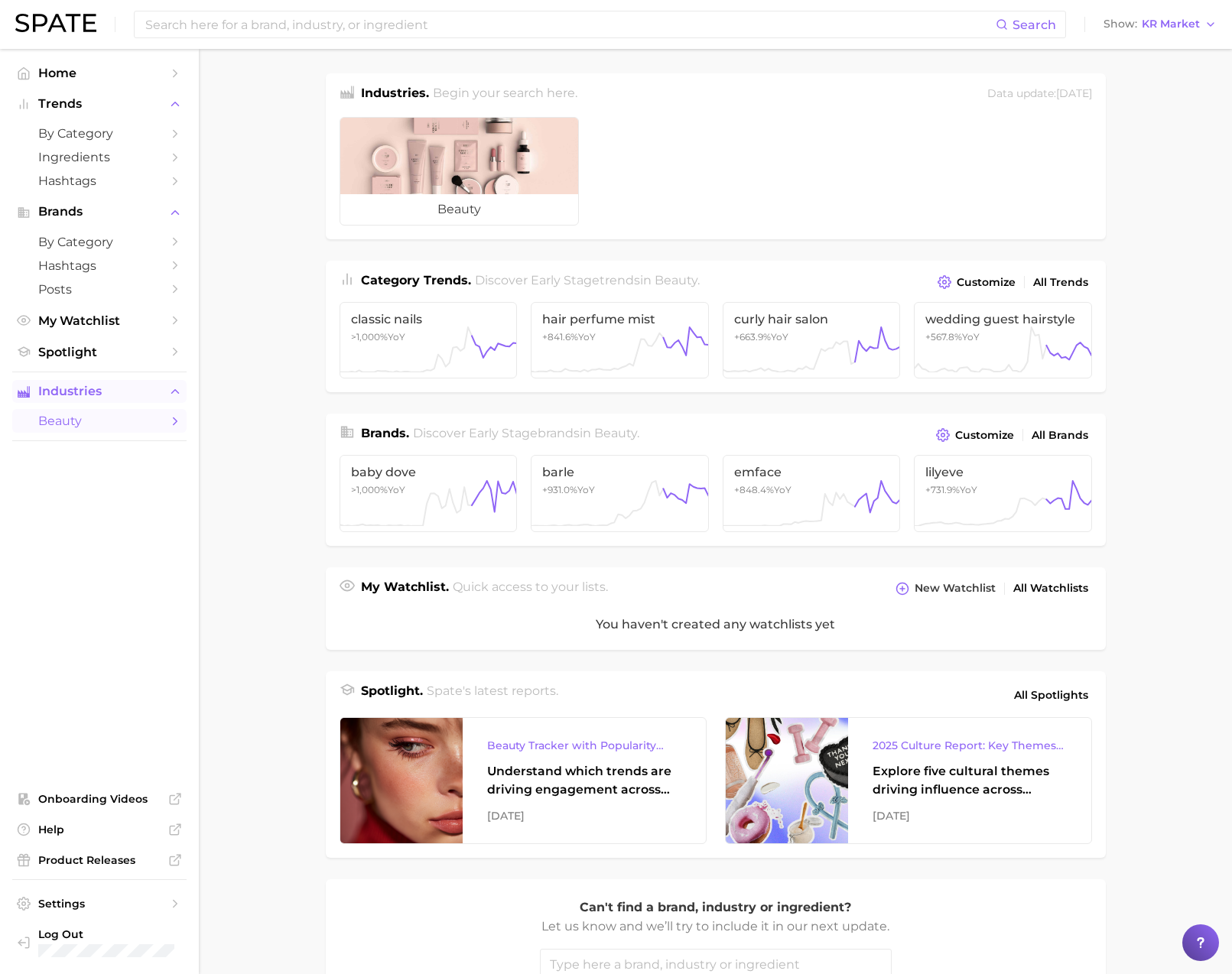
click at [126, 432] on link "beauty" at bounding box center [99, 421] width 174 height 23
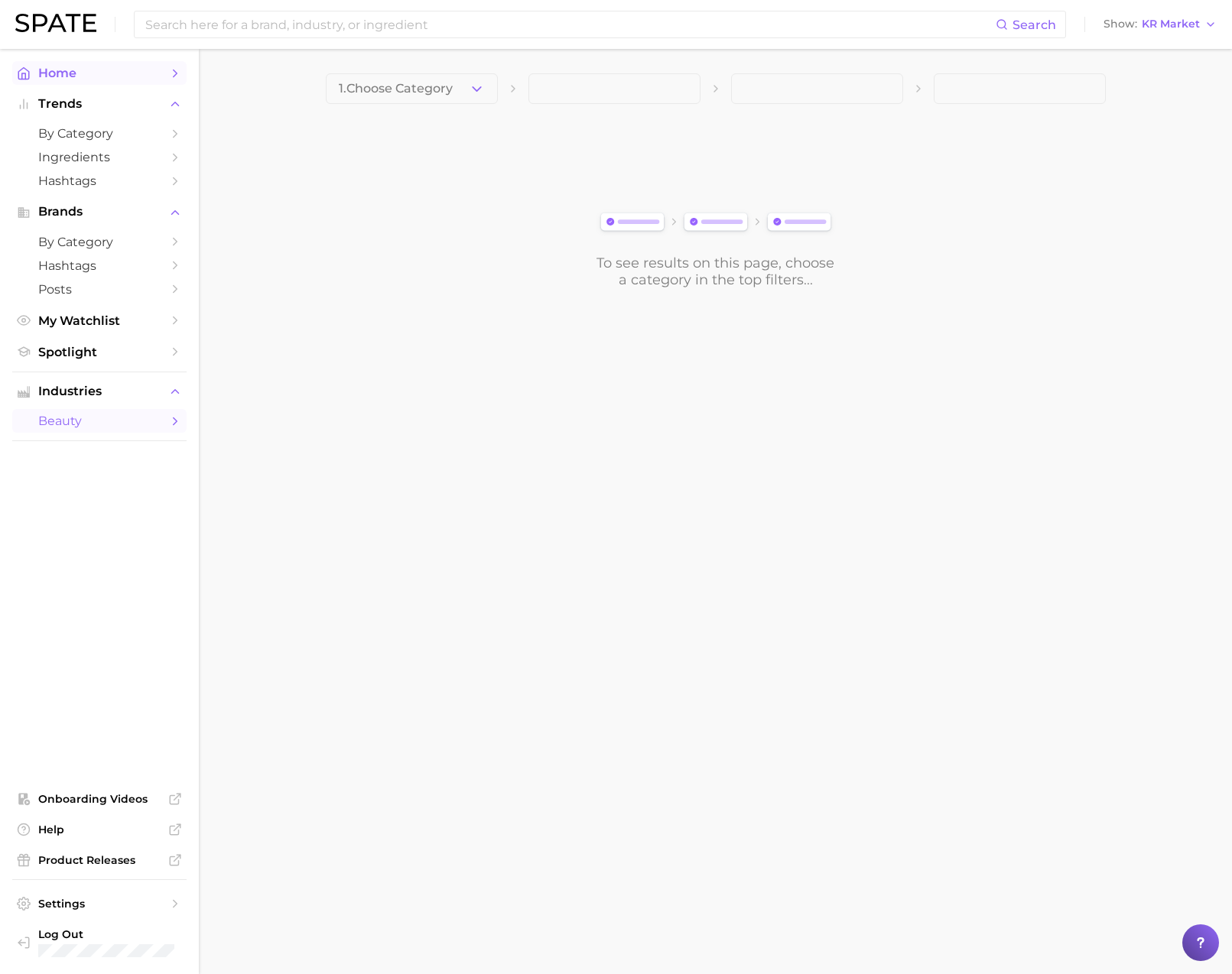
click at [93, 77] on span "Home" at bounding box center [99, 72] width 122 height 14
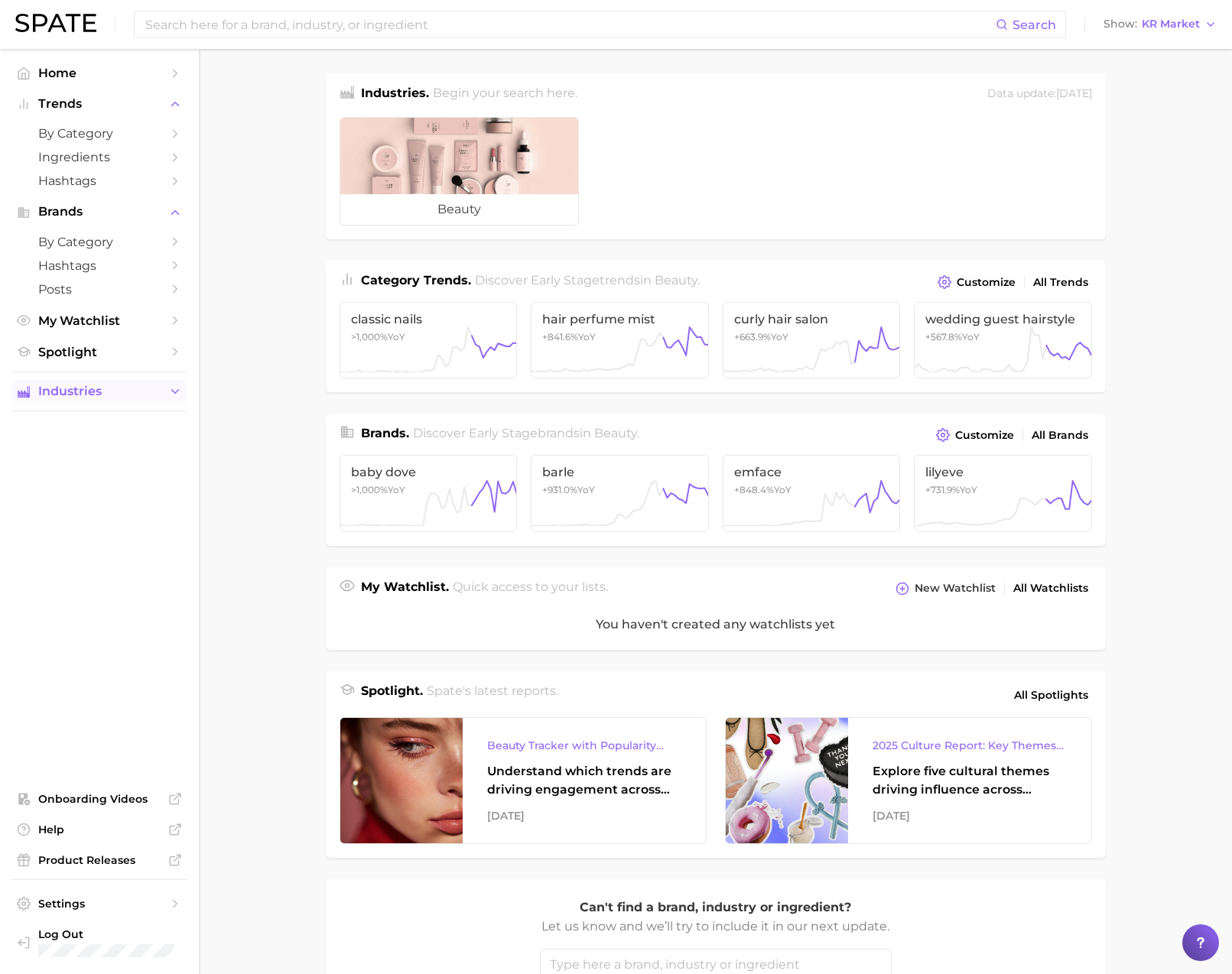
click at [171, 398] on icon "Sidebar" at bounding box center [175, 392] width 14 height 14
click at [1165, 20] on span "KR Market" at bounding box center [1170, 24] width 58 height 8
click at [1120, 162] on span "[GEOGRAPHIC_DATA]" at bounding box center [1166, 160] width 118 height 13
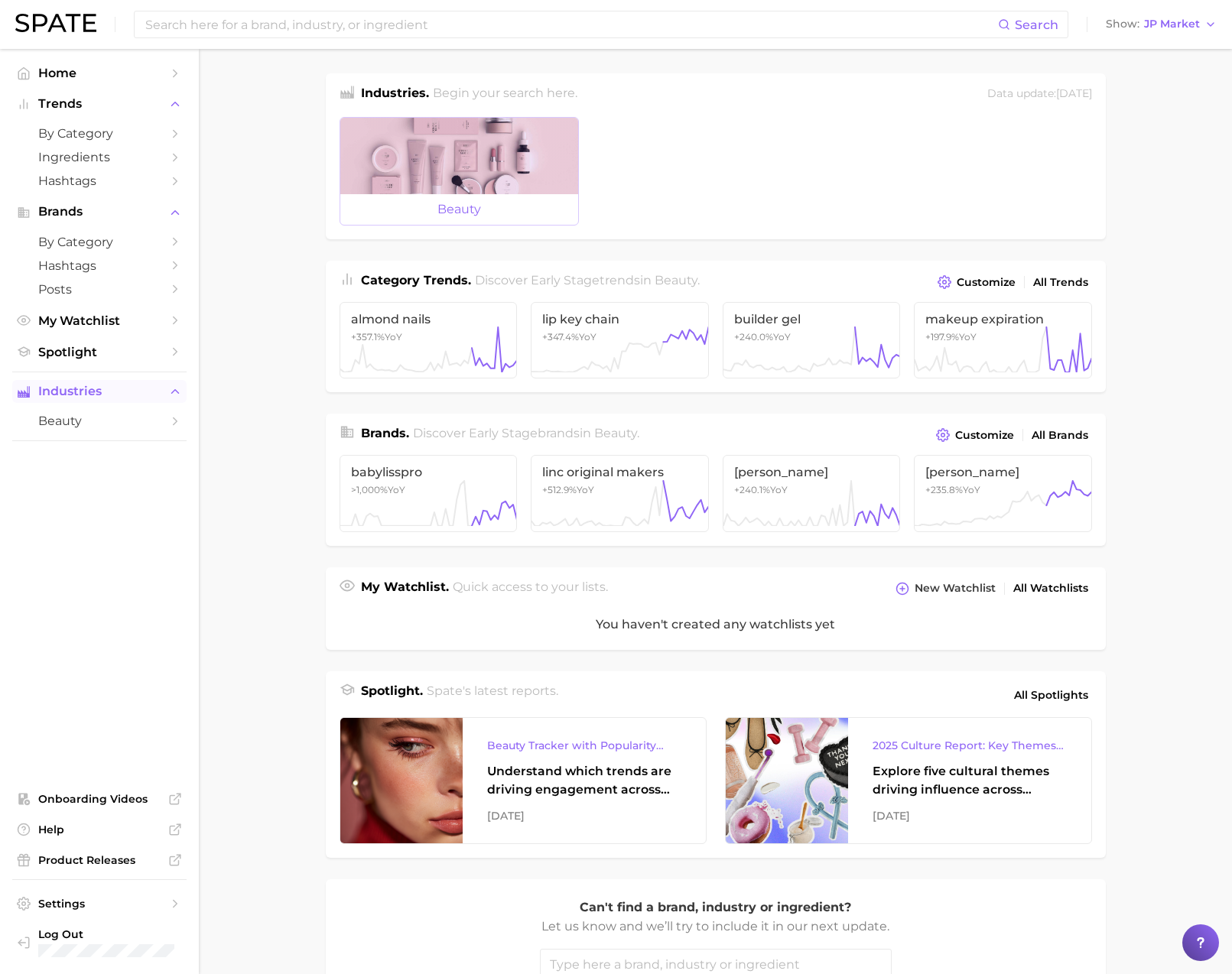
click at [415, 158] on div at bounding box center [458, 156] width 237 height 77
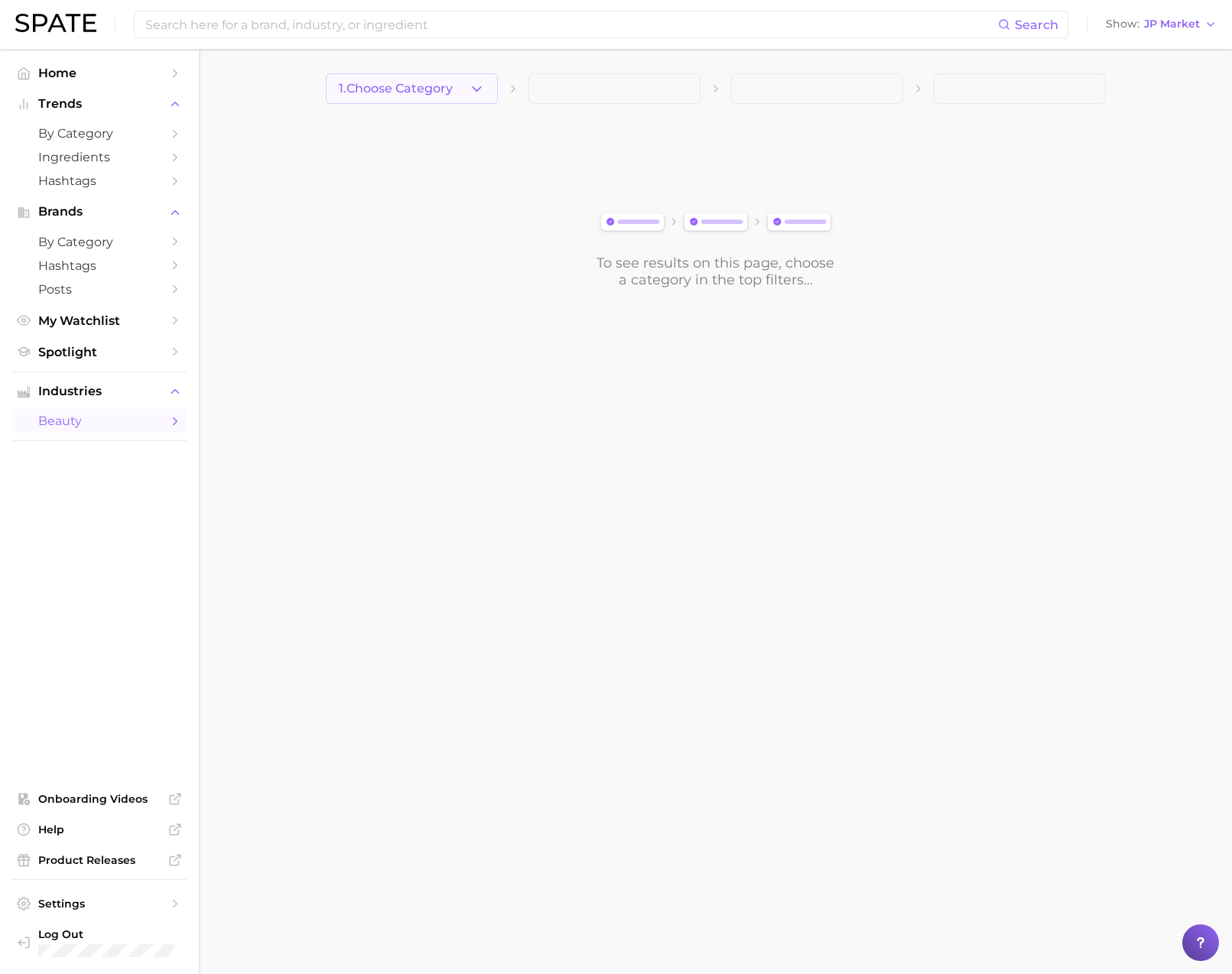
click at [470, 96] on icon "button" at bounding box center [476, 88] width 16 height 16
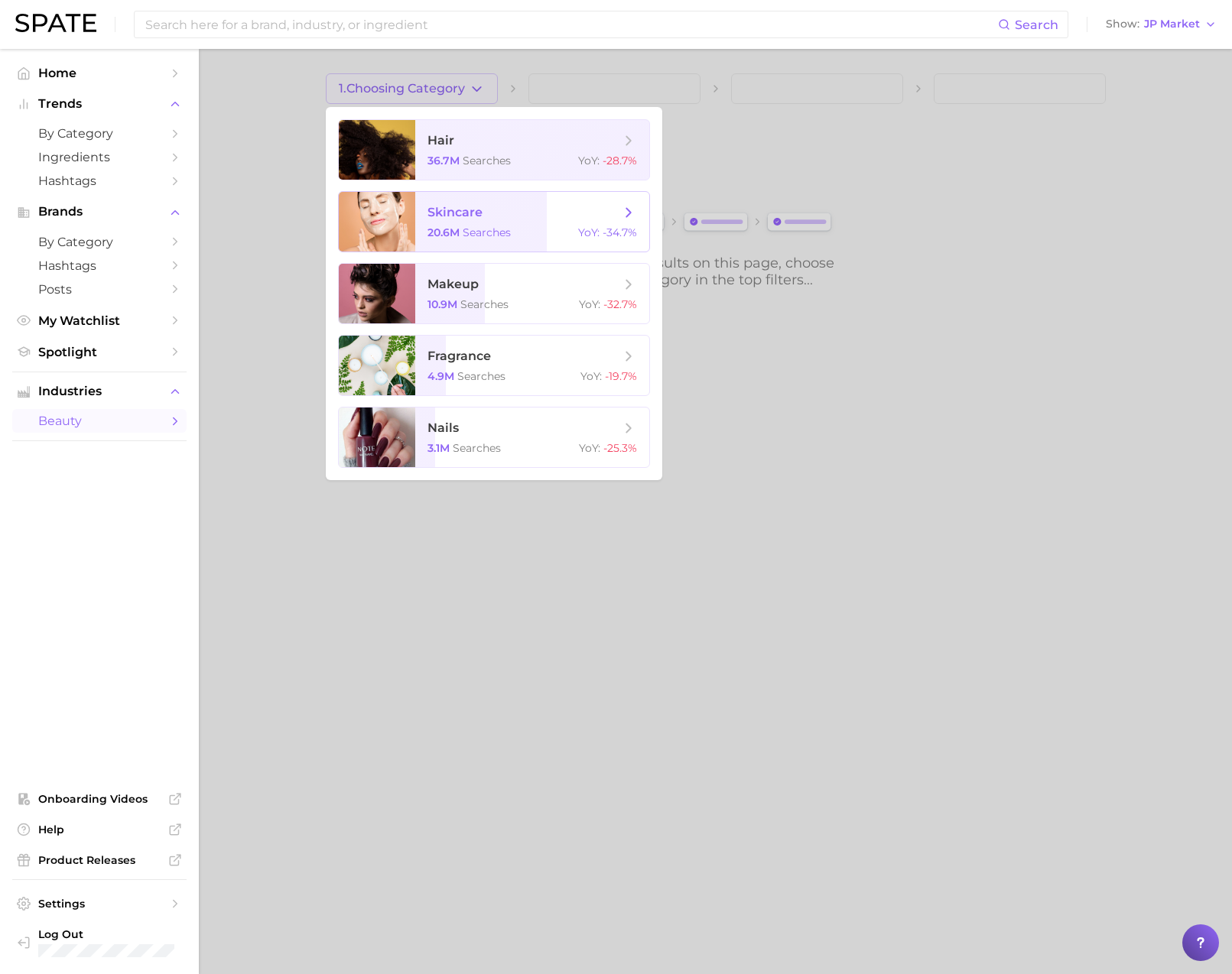
click at [489, 204] on span "skincare" at bounding box center [523, 212] width 192 height 17
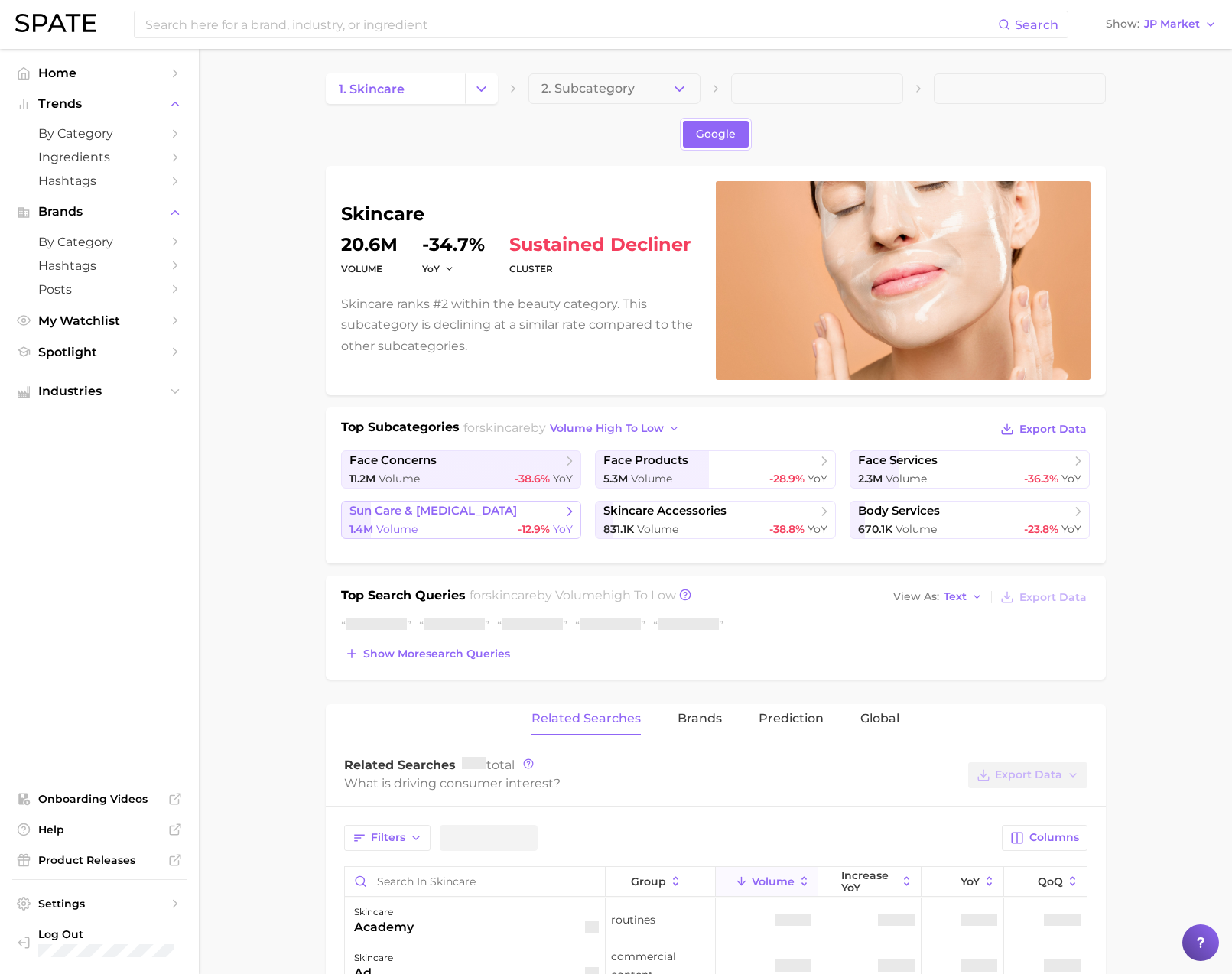
click at [521, 526] on span "-12.9%" at bounding box center [533, 529] width 32 height 14
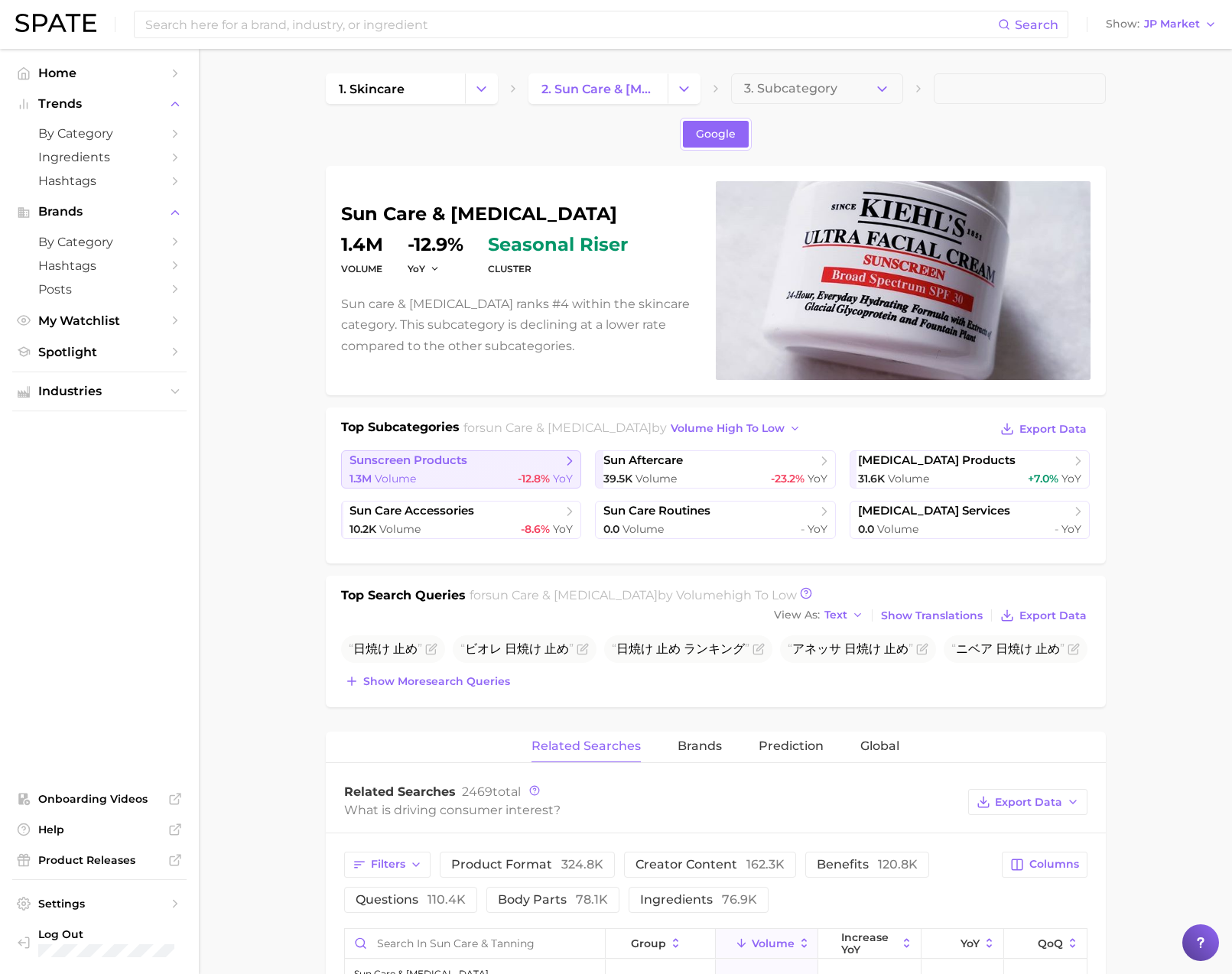
click at [511, 482] on div "1.3m Volume -12.8% YoY" at bounding box center [461, 478] width 224 height 14
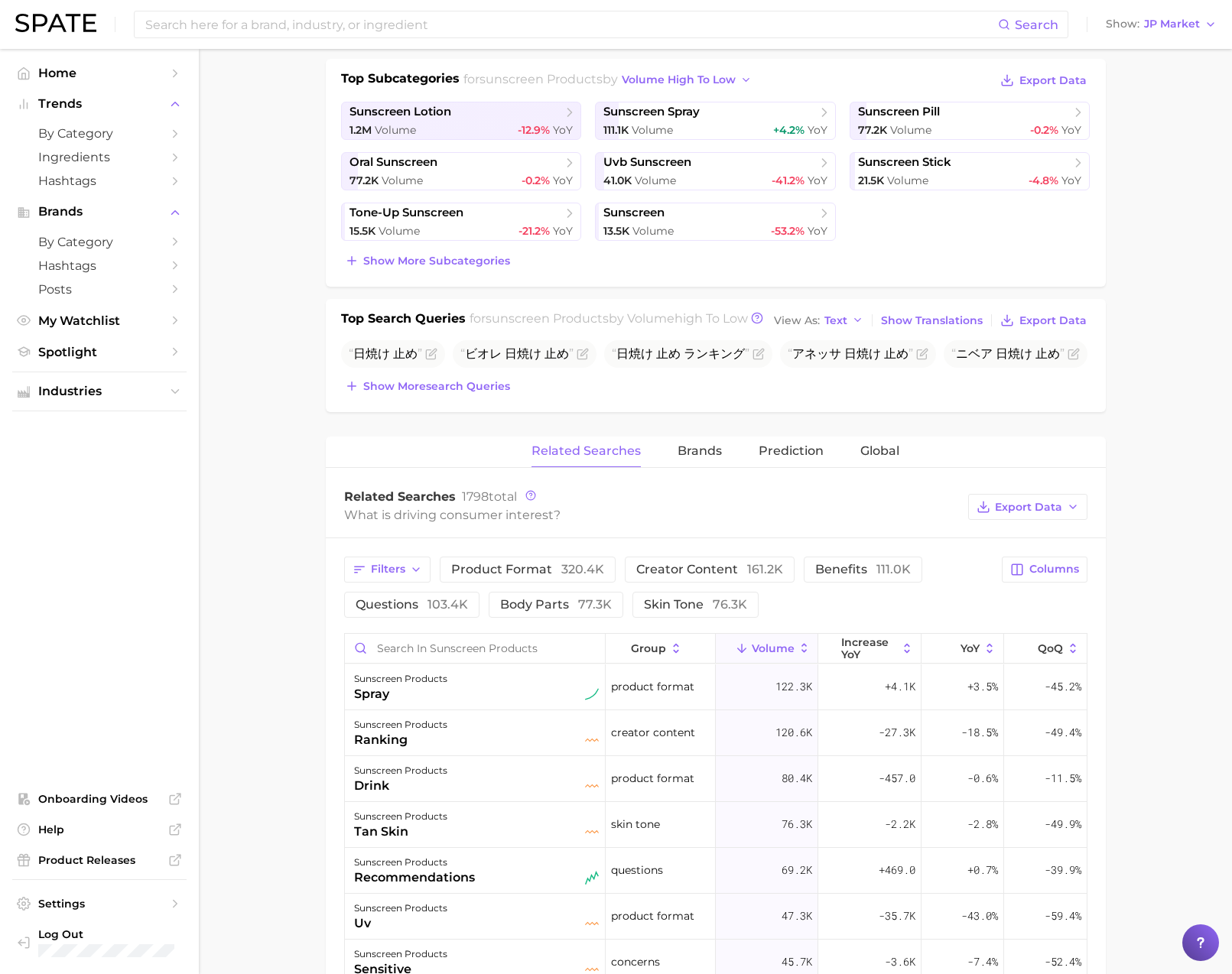
scroll to position [372, 0]
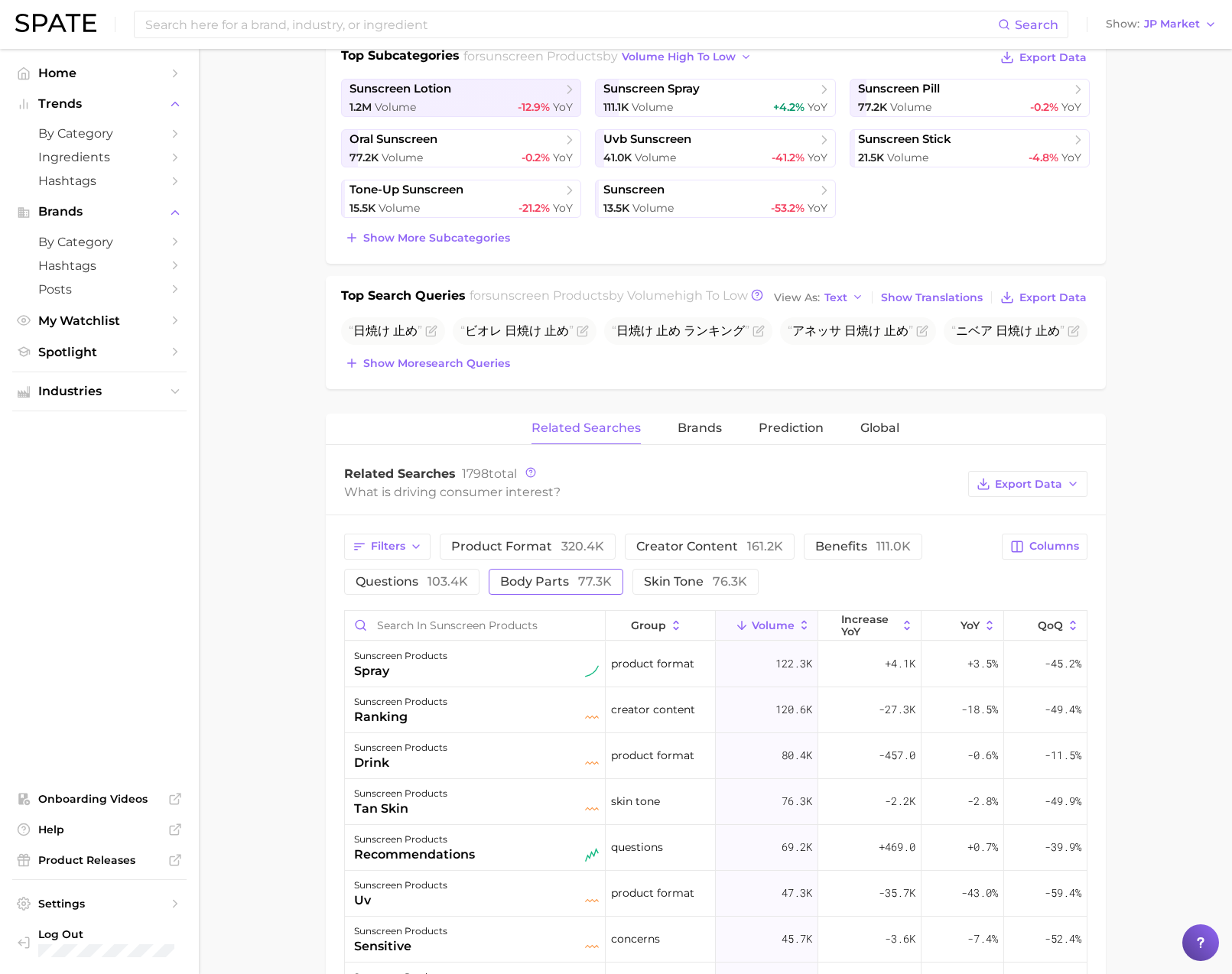
click at [539, 589] on span "body parts 77.3k" at bounding box center [556, 581] width 112 height 14
click at [80, 24] on img at bounding box center [55, 23] width 81 height 18
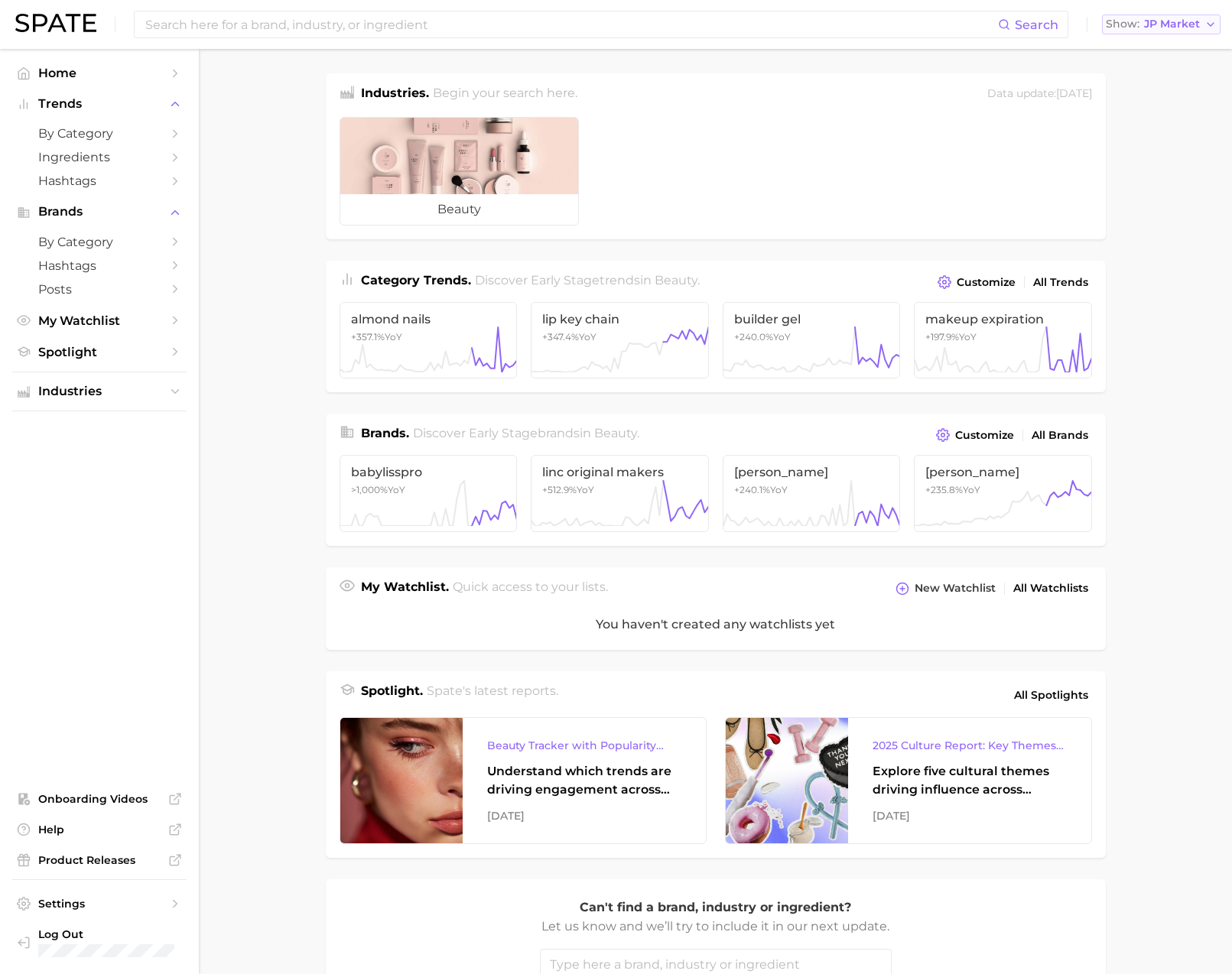
click at [1179, 27] on span "JP Market" at bounding box center [1171, 24] width 56 height 8
click at [1175, 50] on span "[GEOGRAPHIC_DATA]" at bounding box center [1169, 49] width 118 height 13
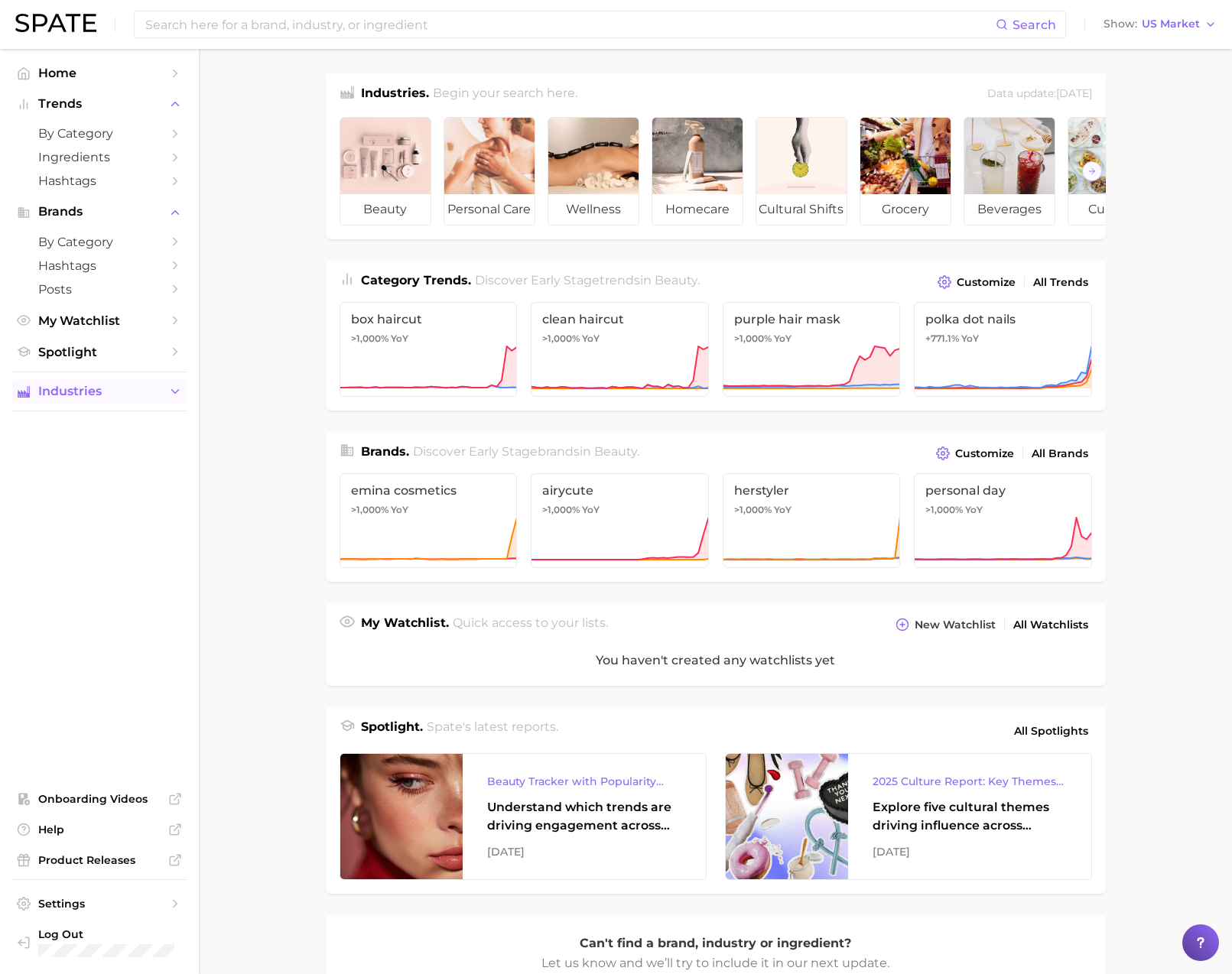
click at [124, 396] on span "Industries" at bounding box center [99, 392] width 122 height 14
click at [103, 451] on span "personal care" at bounding box center [99, 444] width 122 height 14
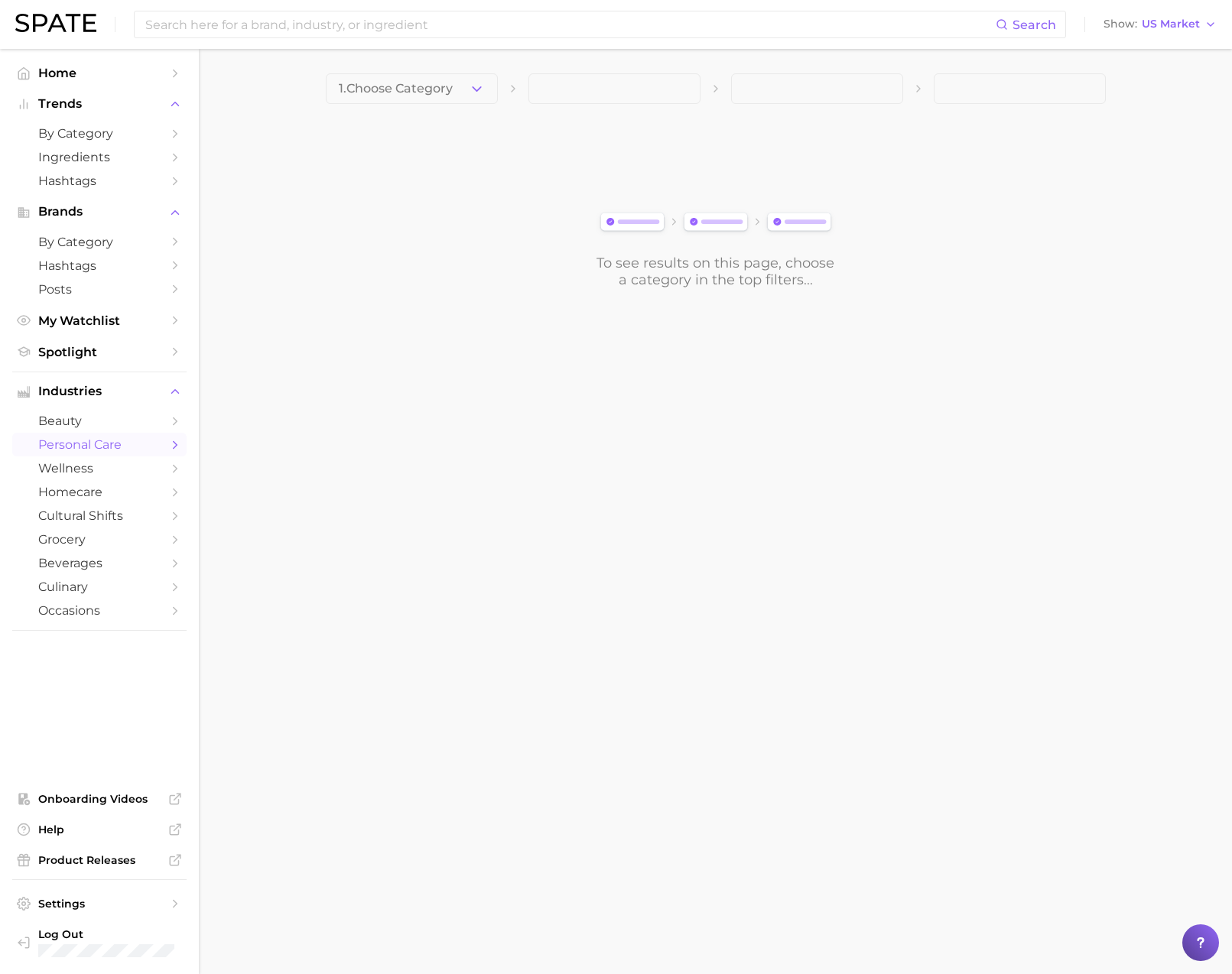
click at [464, 97] on button "1. Choose Category" at bounding box center [411, 88] width 172 height 31
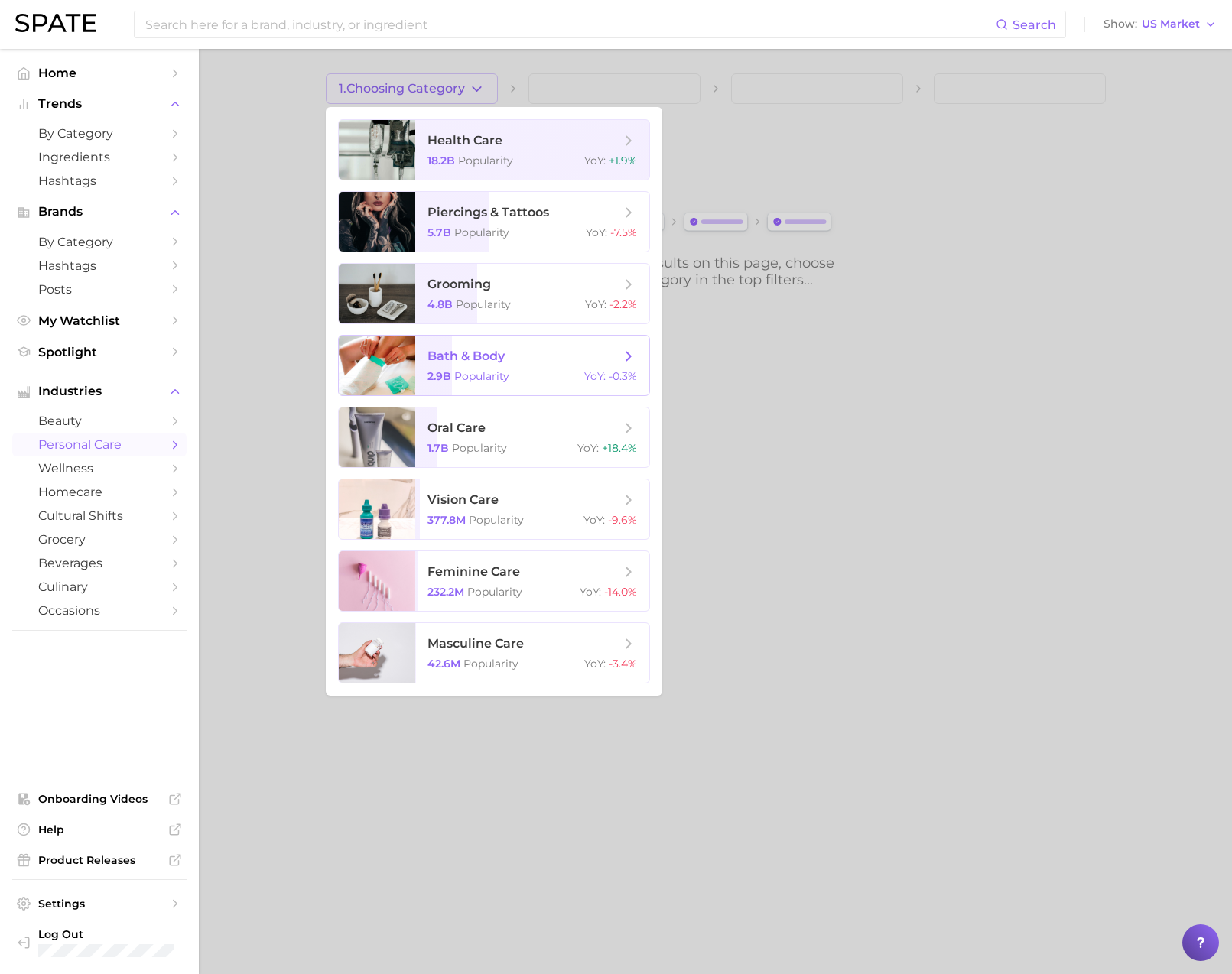
click at [518, 364] on span "bath & body" at bounding box center [523, 357] width 192 height 17
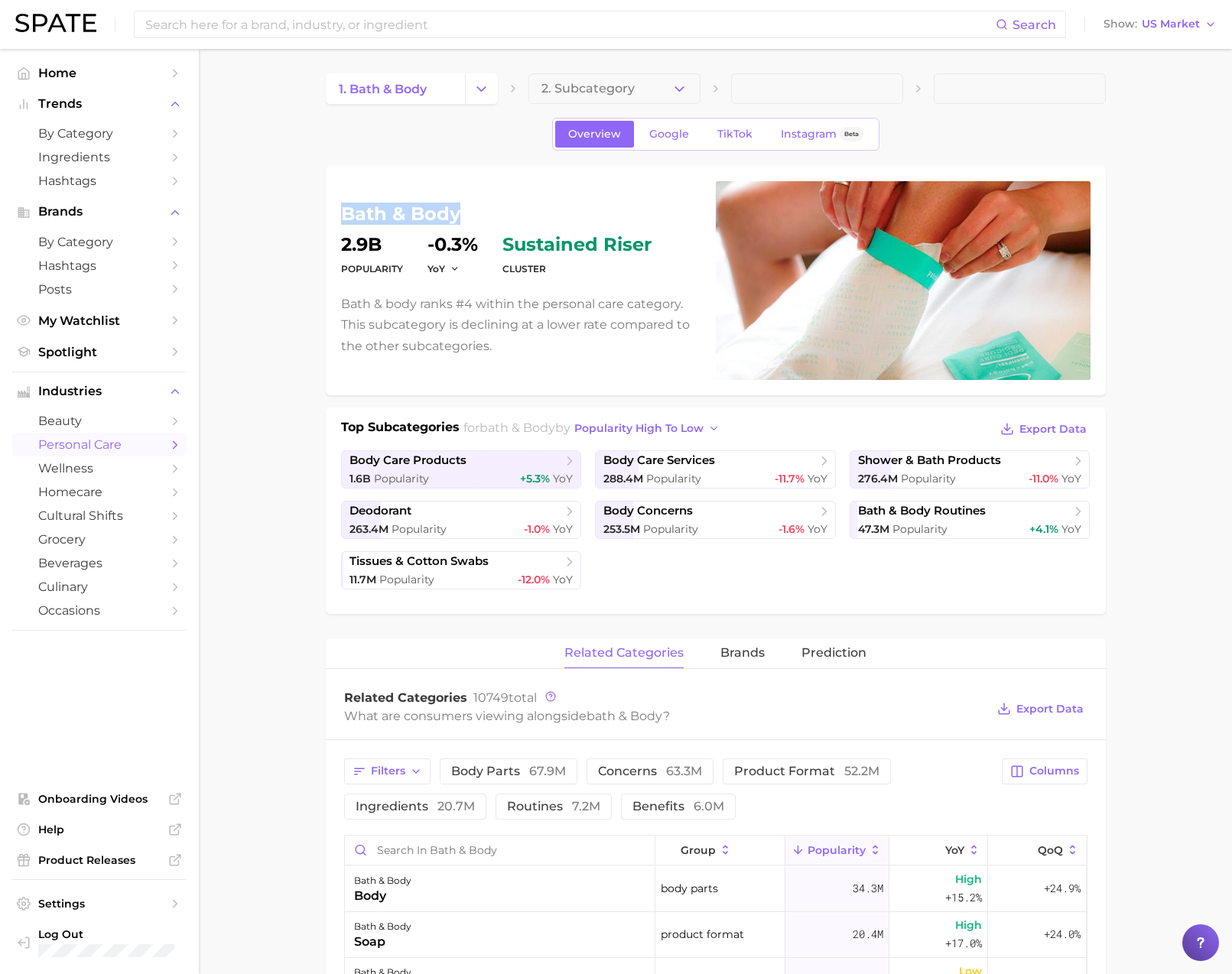
drag, startPoint x: 463, startPoint y: 208, endPoint x: 343, endPoint y: 217, distance: 120.3
click at [343, 217] on h1 "bath & body" at bounding box center [519, 214] width 357 height 18
copy h1 "bath & body"
click at [98, 519] on span "cultural shifts" at bounding box center [99, 515] width 122 height 14
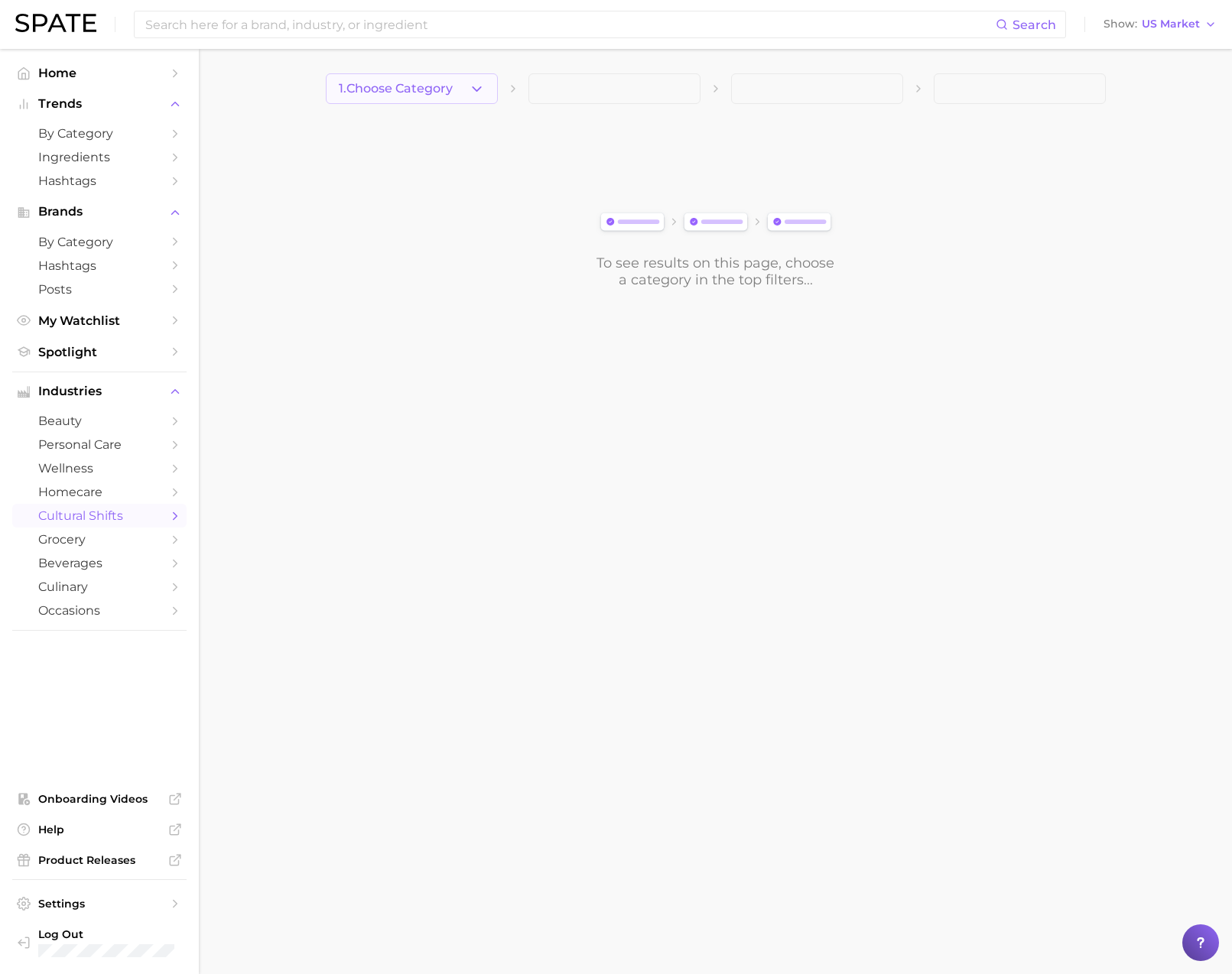
click at [382, 86] on span "1. Choose Category" at bounding box center [396, 88] width 114 height 14
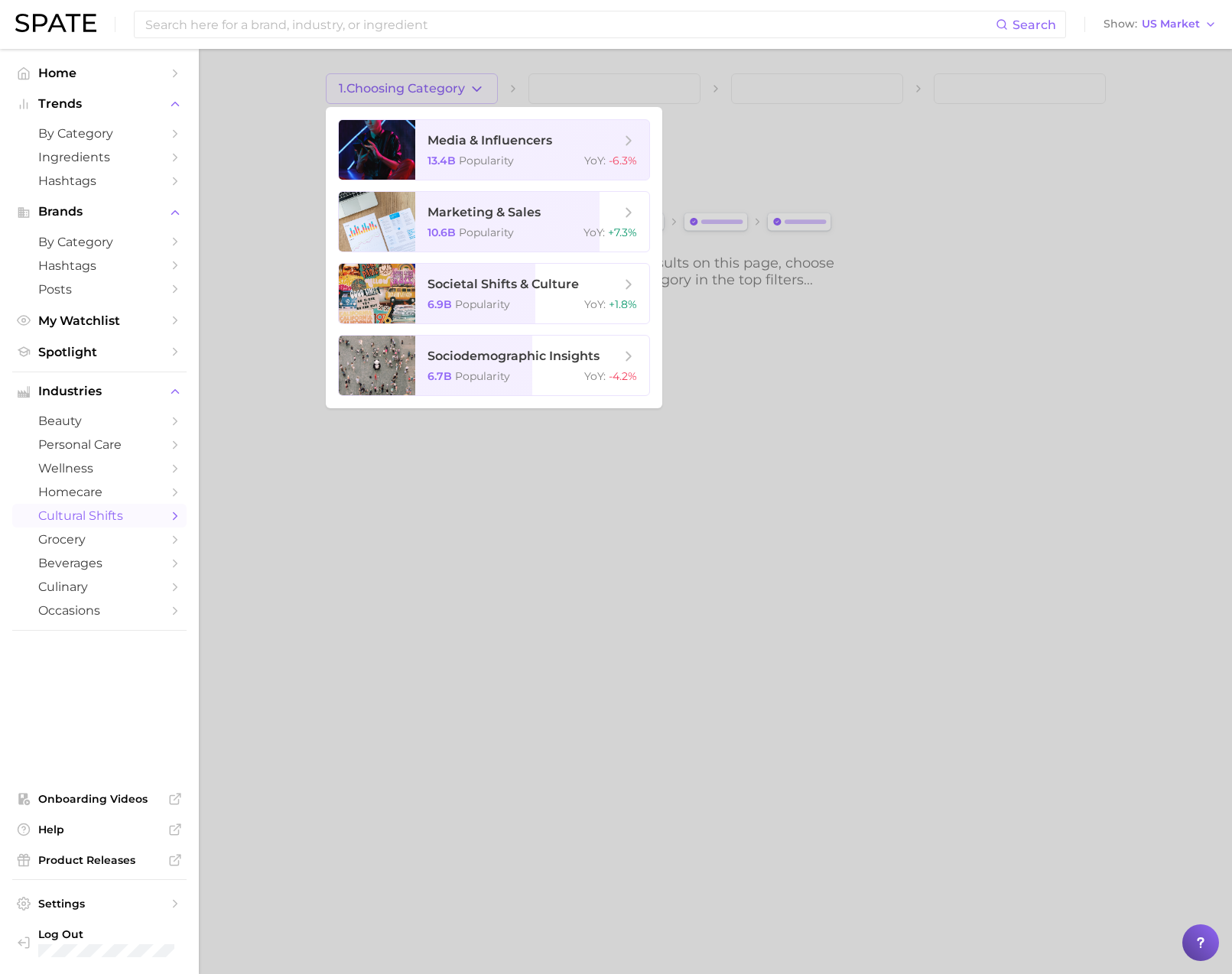
click at [265, 174] on div at bounding box center [616, 487] width 1232 height 974
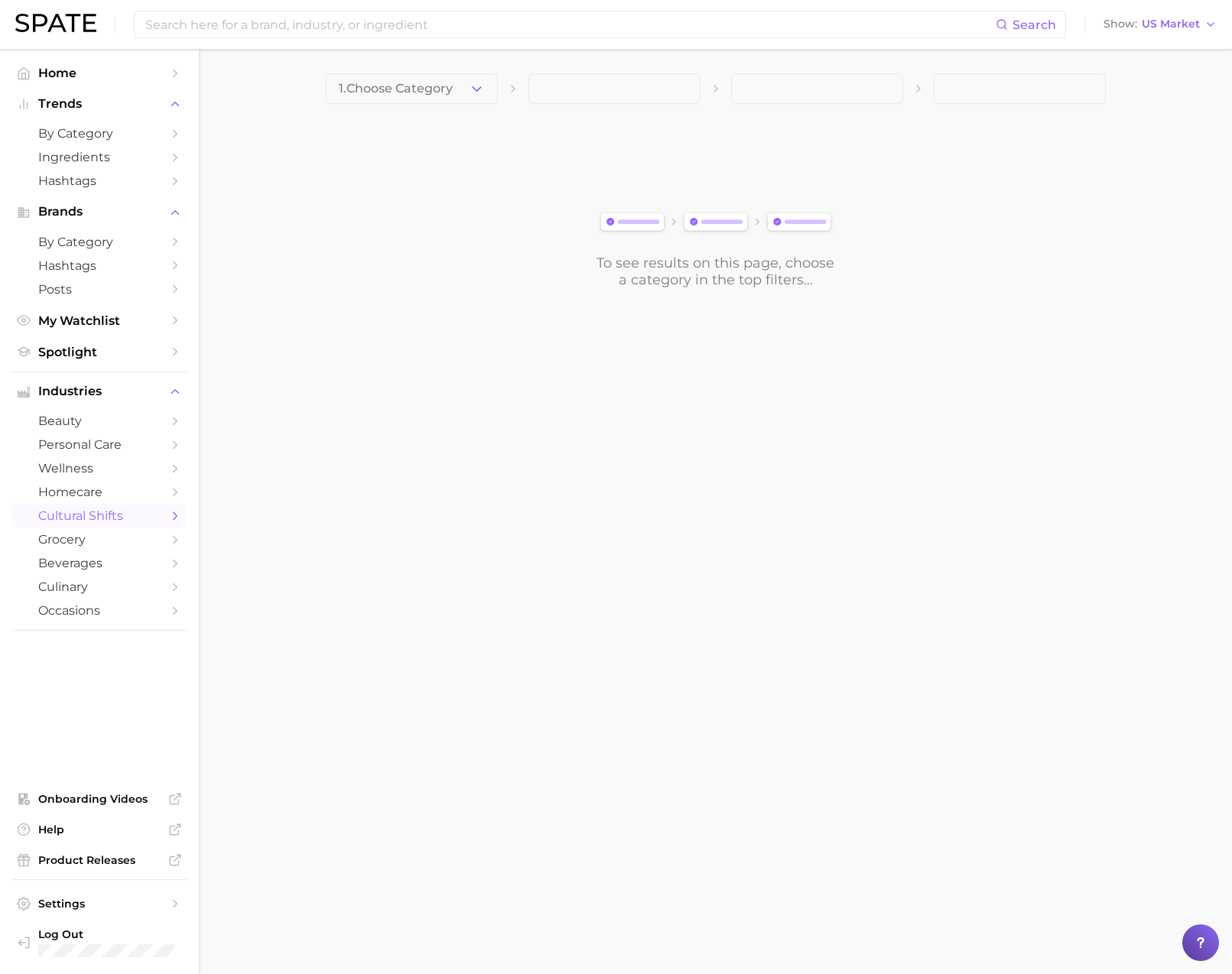
click at [70, 21] on img at bounding box center [55, 23] width 81 height 18
